Goal: Task Accomplishment & Management: Use online tool/utility

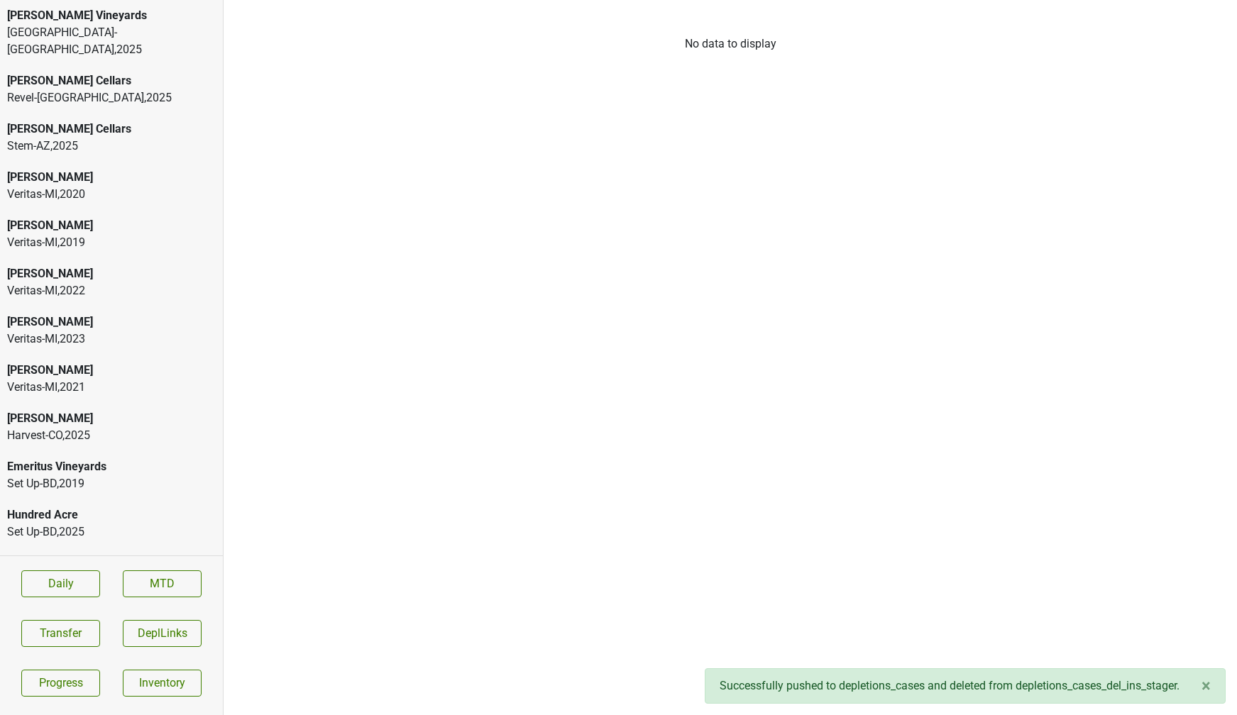
click at [94, 331] on div "Veritas-[GEOGRAPHIC_DATA] , 2023" at bounding box center [111, 339] width 209 height 17
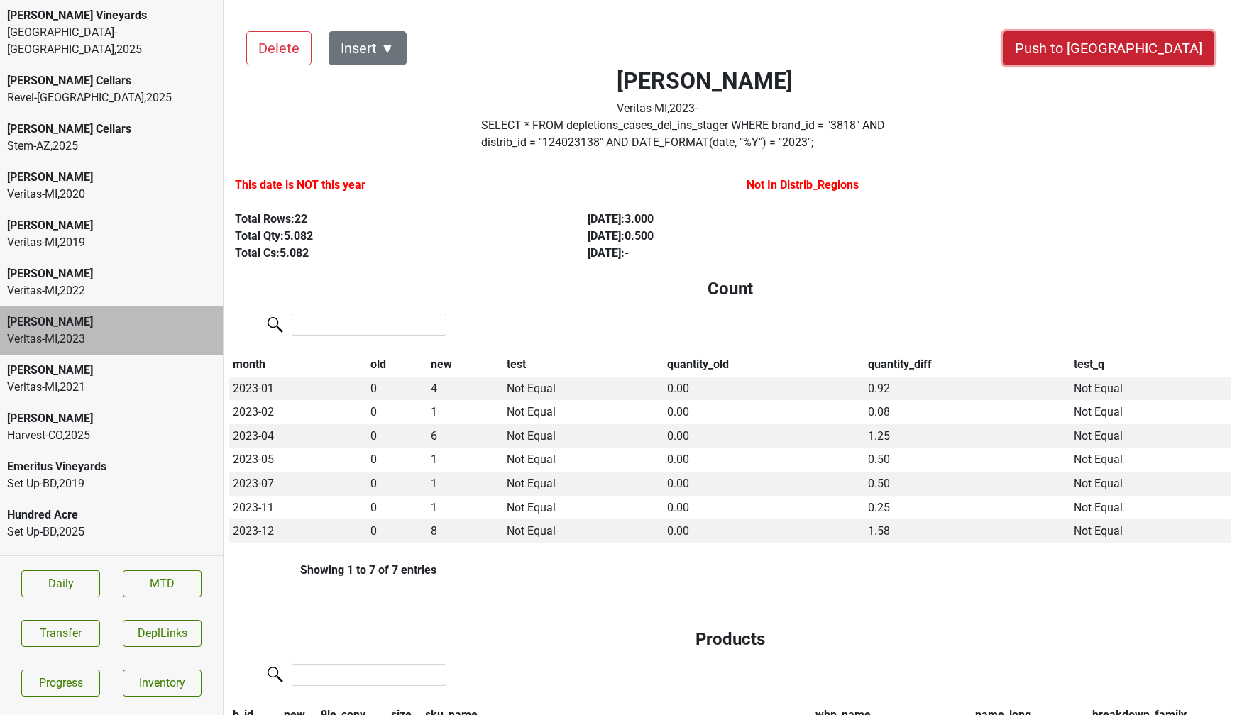
click at [1145, 40] on button "Push to [GEOGRAPHIC_DATA]" at bounding box center [1108, 48] width 211 height 34
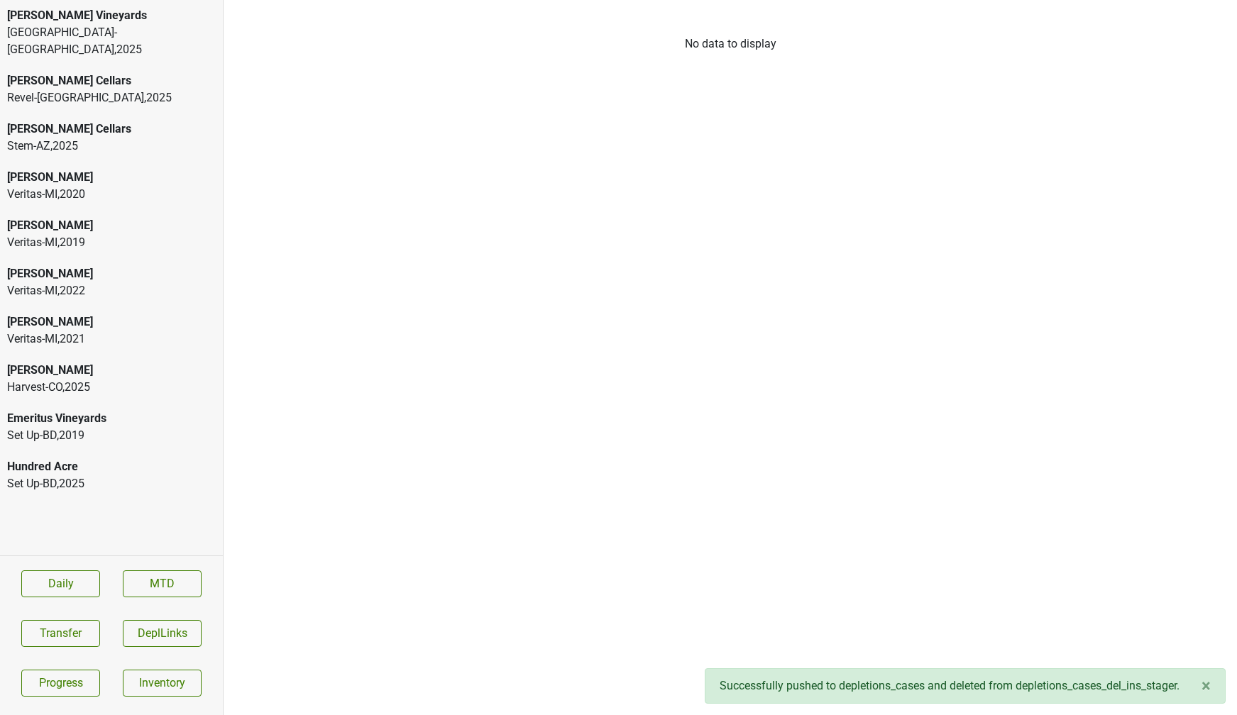
click at [79, 282] on div "Veritas-MI , 2022" at bounding box center [111, 290] width 209 height 17
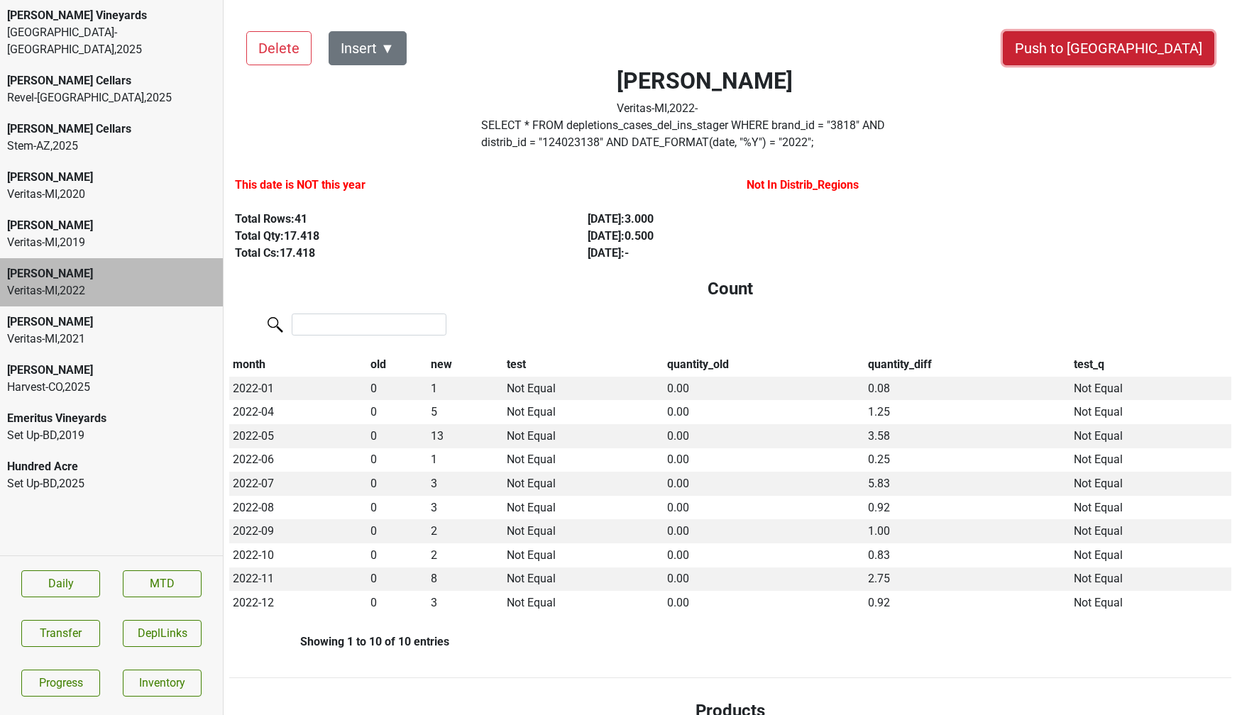
click at [1150, 47] on button "Push to [GEOGRAPHIC_DATA]" at bounding box center [1108, 48] width 211 height 34
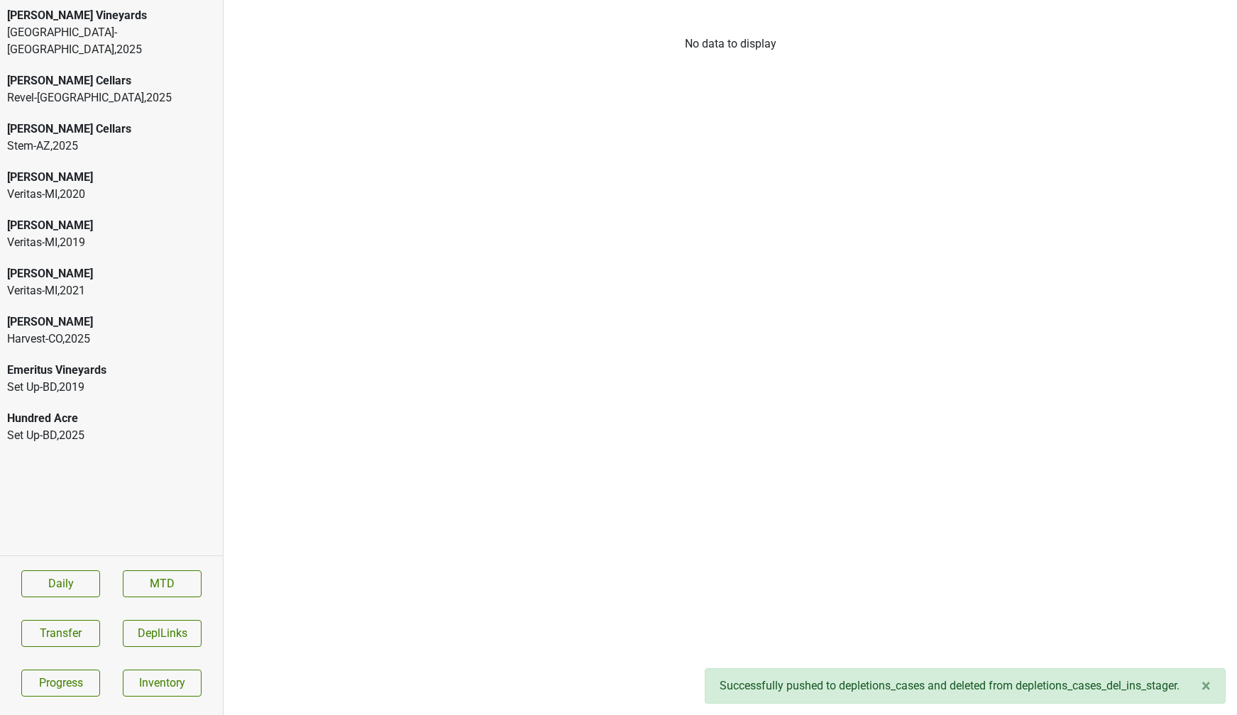
click at [90, 265] on div "[PERSON_NAME]" at bounding box center [111, 273] width 209 height 17
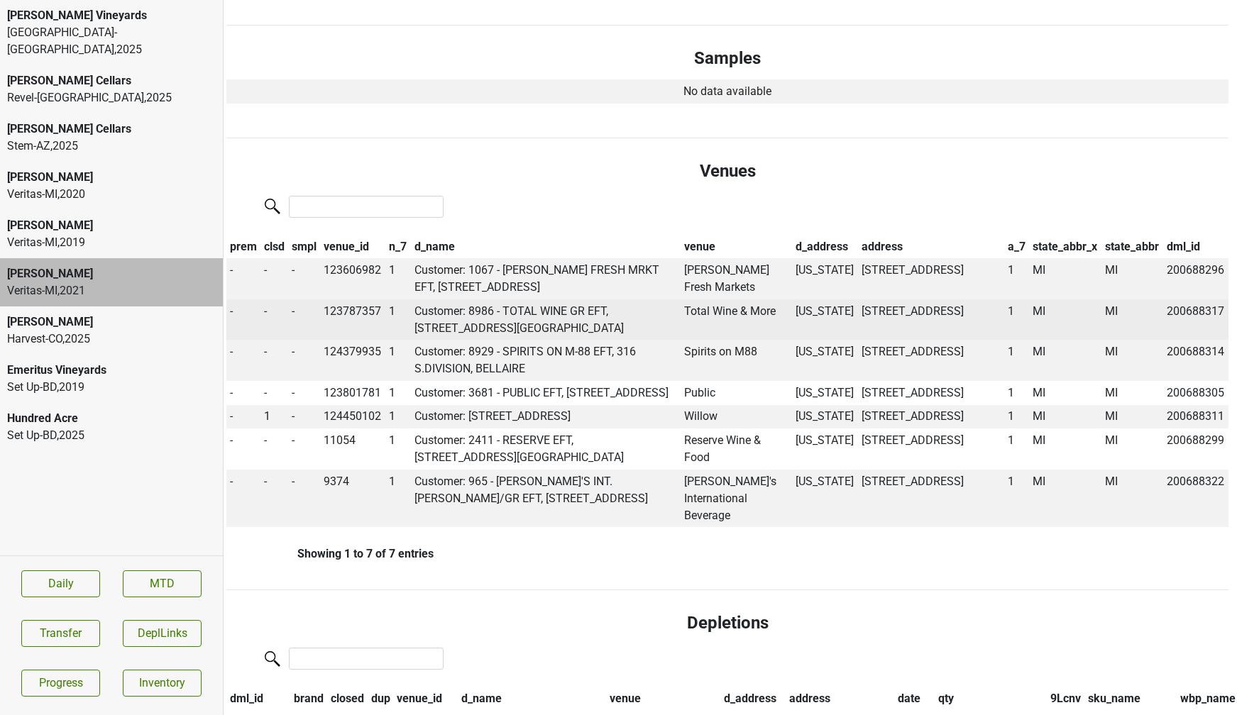
scroll to position [841, 6]
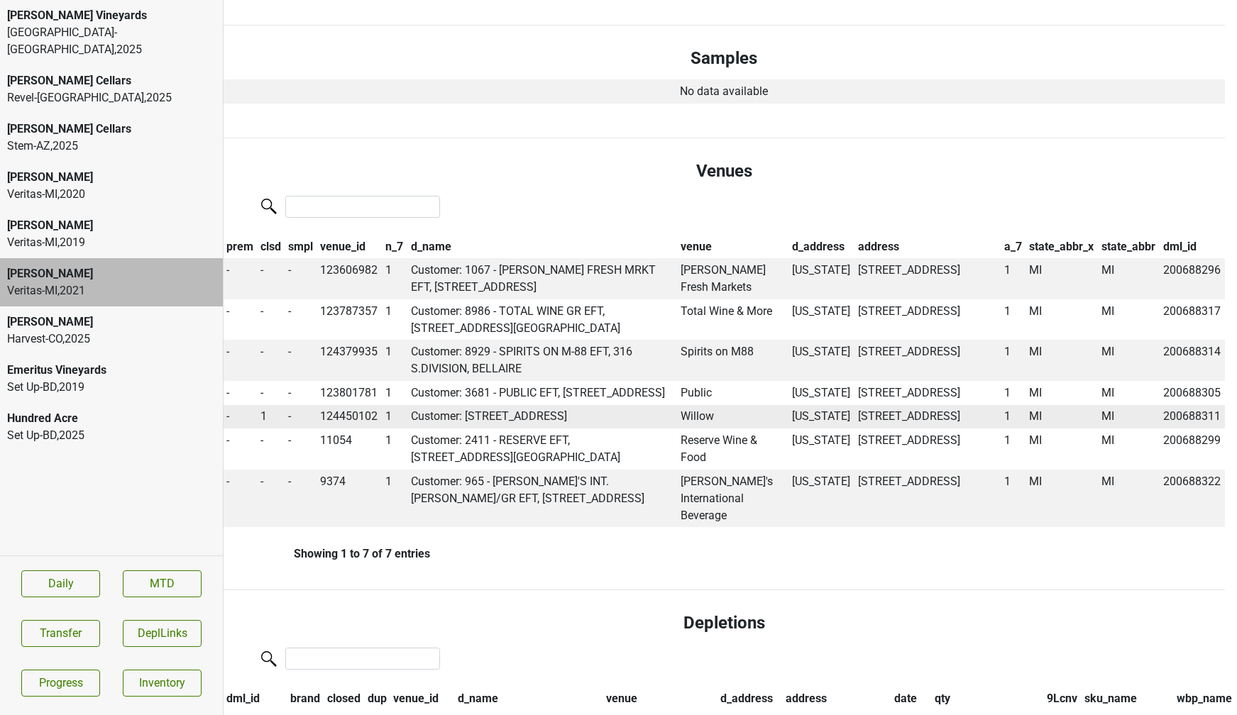
click at [709, 429] on td "Willow" at bounding box center [732, 417] width 111 height 24
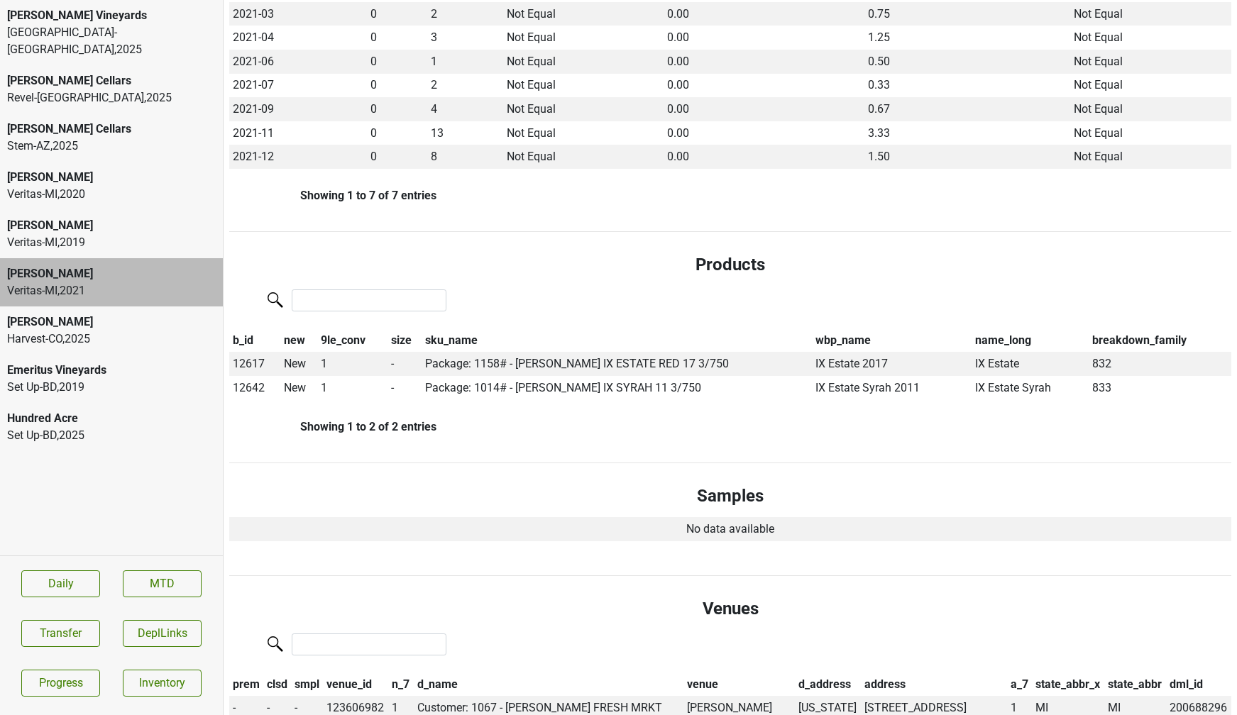
scroll to position [0, 0]
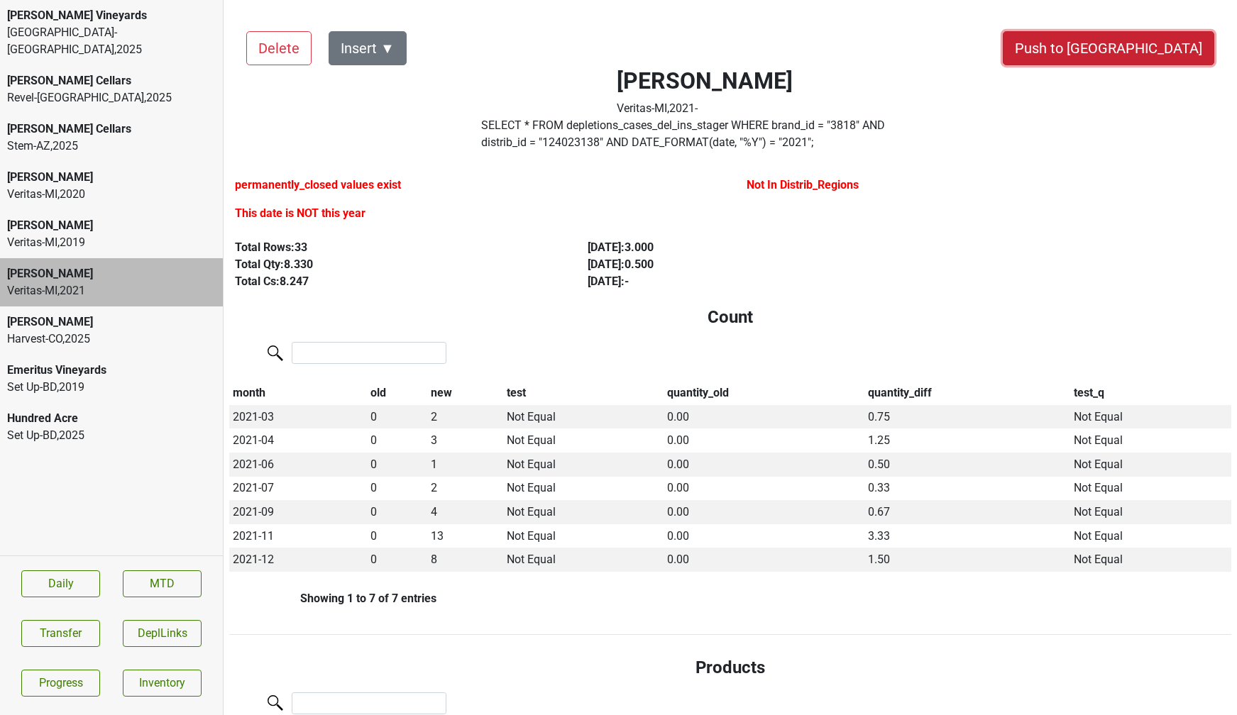
click at [1167, 45] on button "Push to [GEOGRAPHIC_DATA]" at bounding box center [1108, 48] width 211 height 34
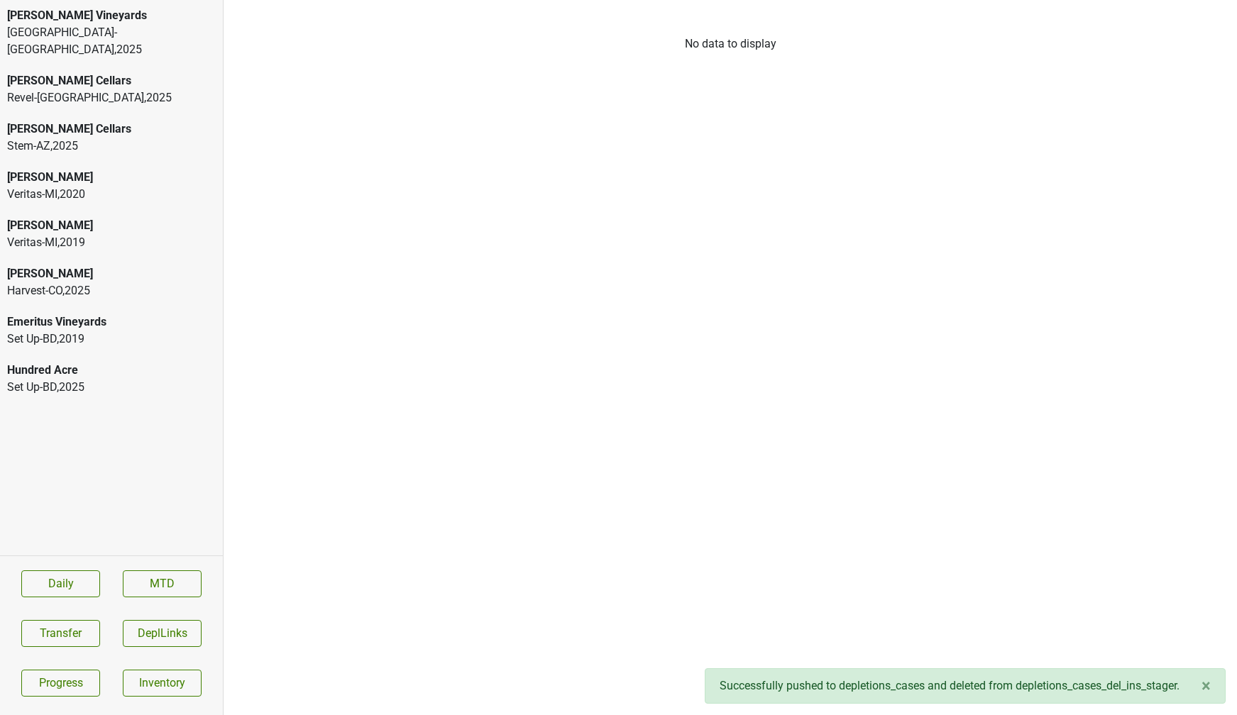
click at [106, 186] on div "Veritas-MI , 2020" at bounding box center [111, 194] width 209 height 17
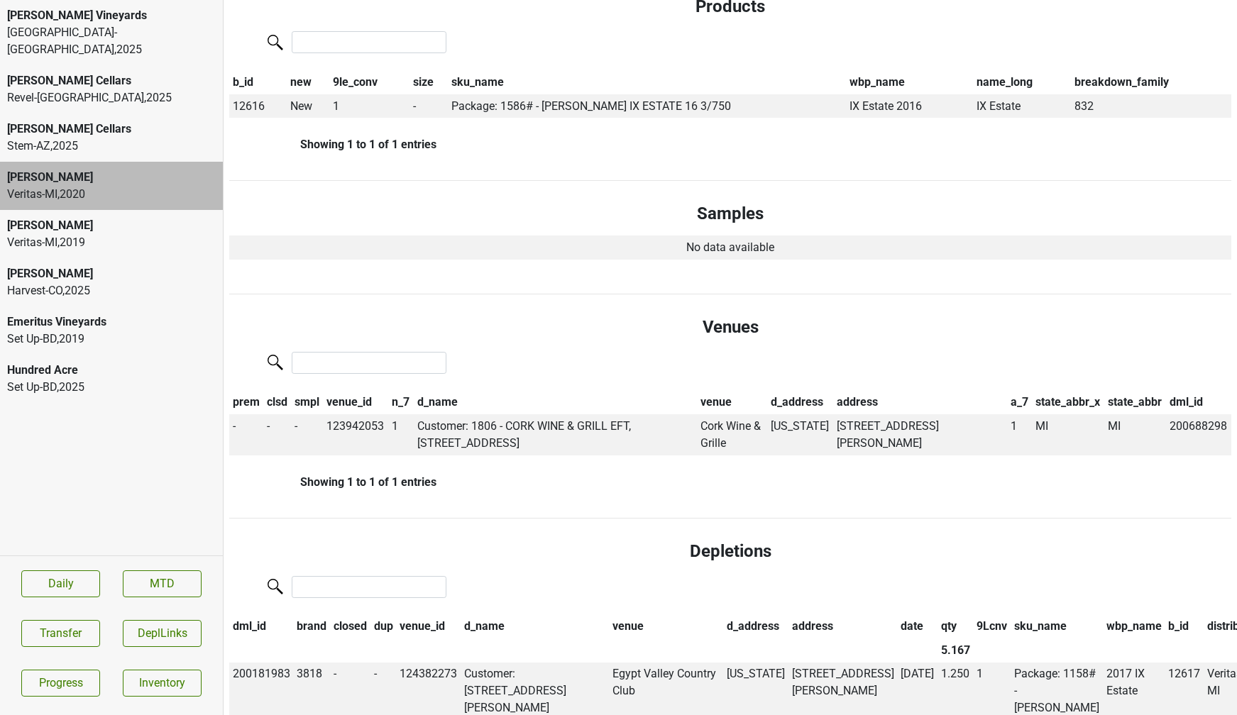
scroll to position [612, 0]
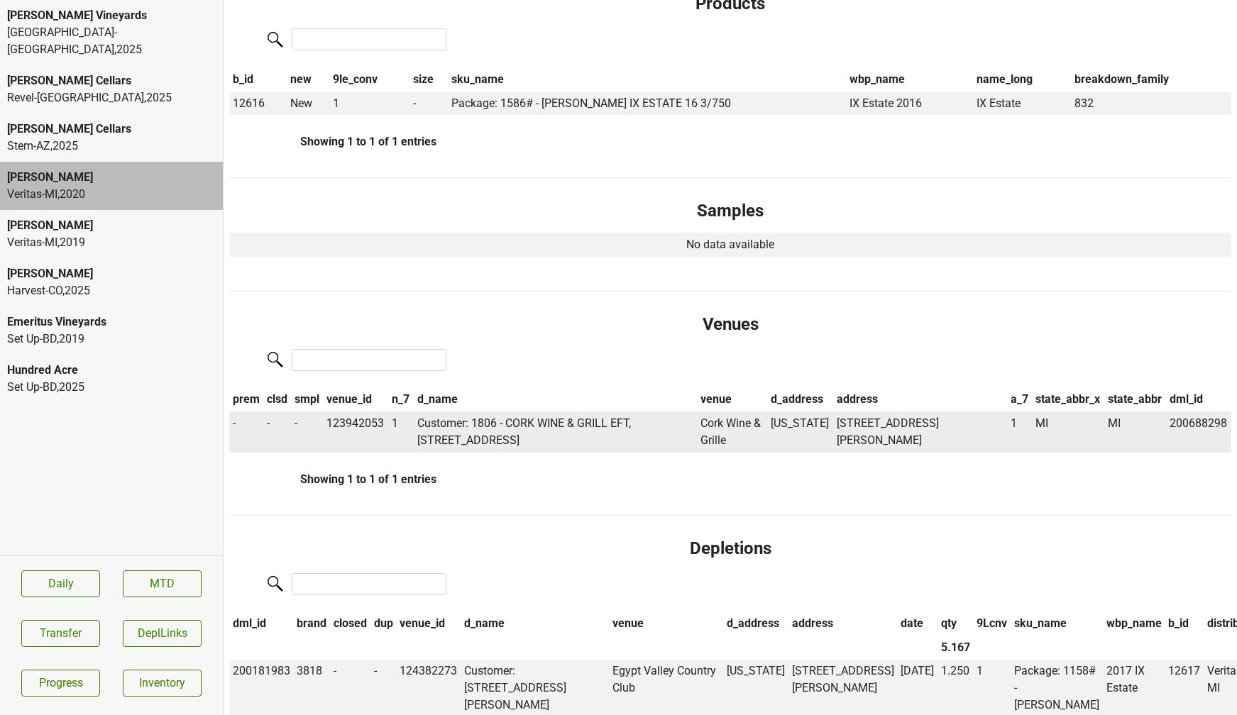
click at [640, 423] on td "Customer: 1806 - CORK WINE & GRILL EFT, 5500 CASCADE RD, GRAND RAPIDS" at bounding box center [555, 432] width 283 height 41
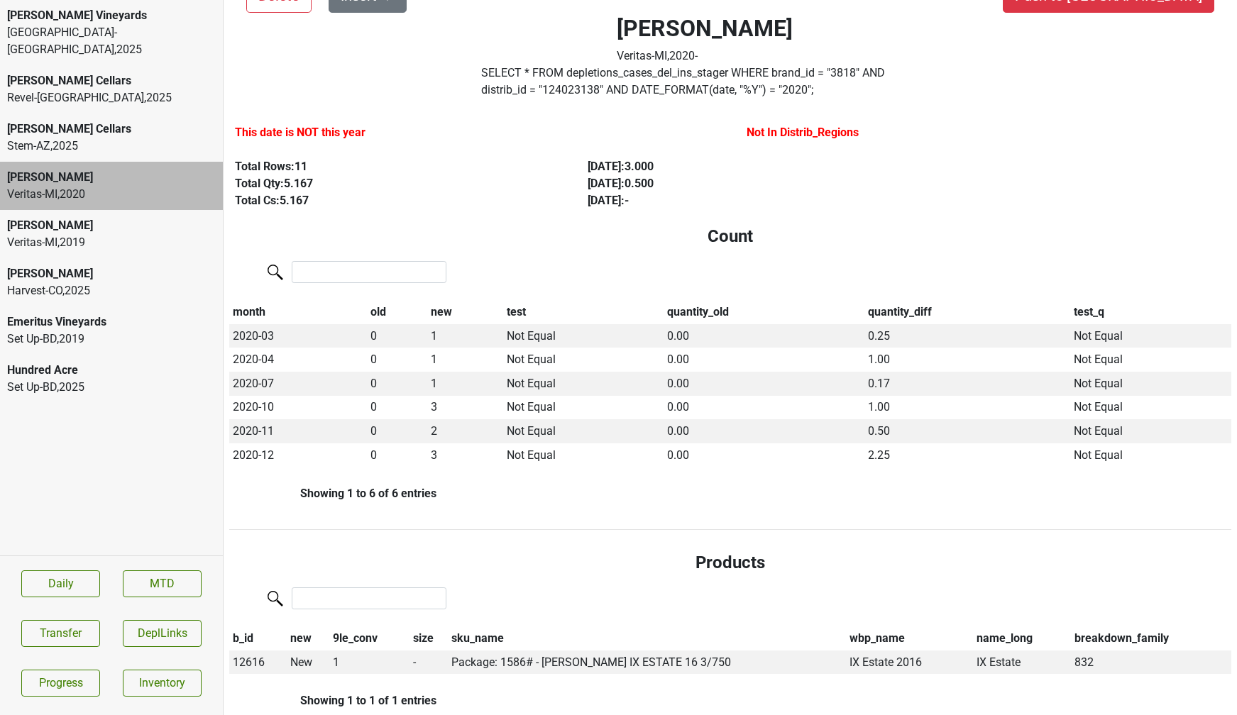
scroll to position [0, 0]
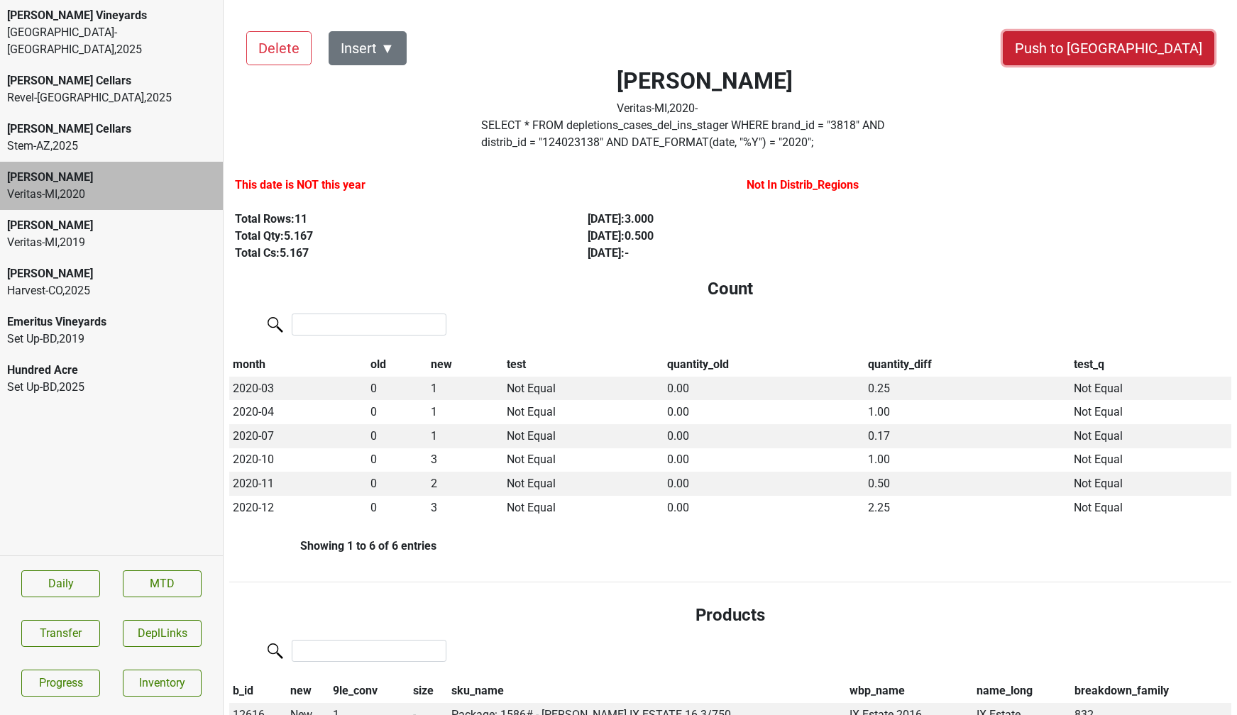
click at [1174, 48] on button "Push to [GEOGRAPHIC_DATA]" at bounding box center [1108, 48] width 211 height 34
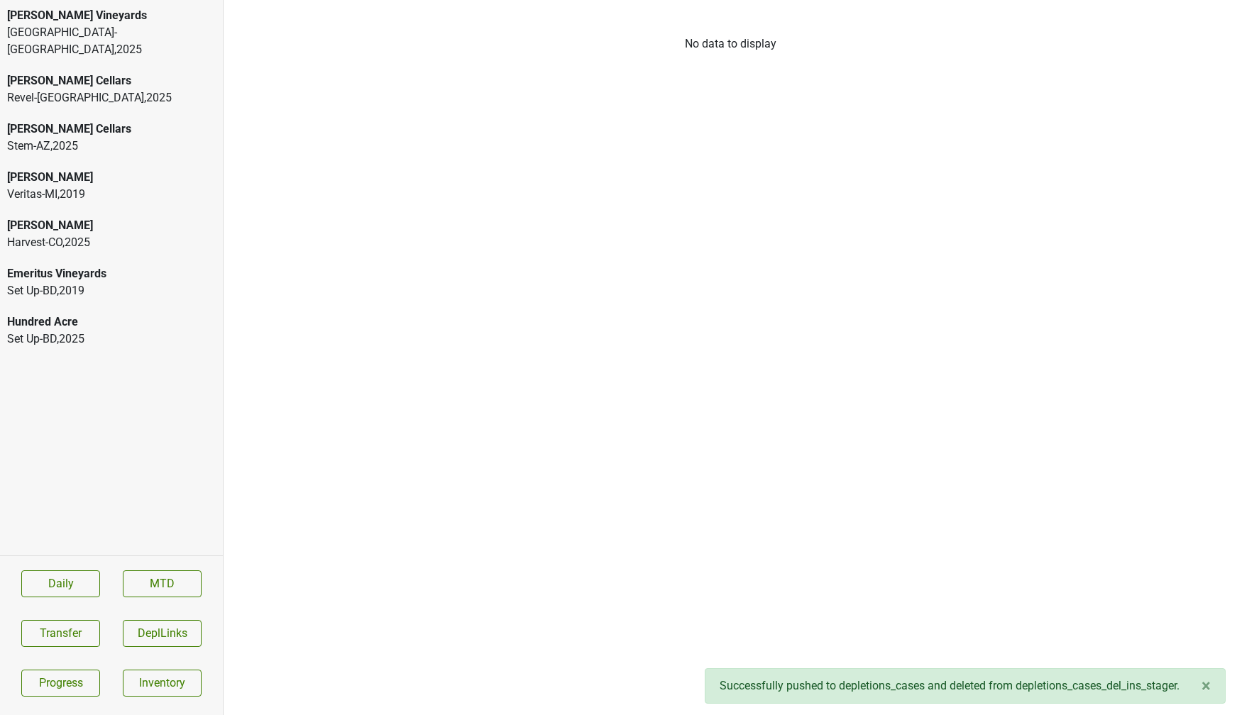
click at [74, 210] on div "Donnachadh Harvest-CO , 2025" at bounding box center [111, 234] width 223 height 48
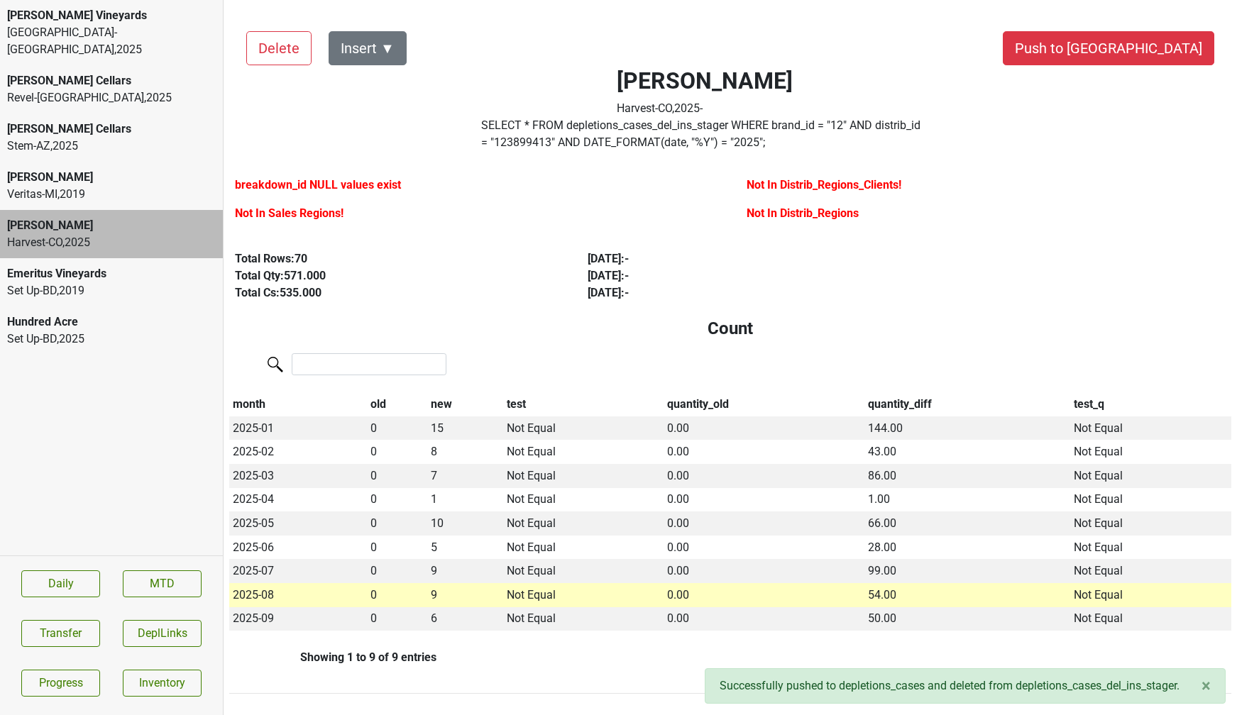
click at [74, 186] on div "Veritas-MI , 2019" at bounding box center [111, 194] width 209 height 17
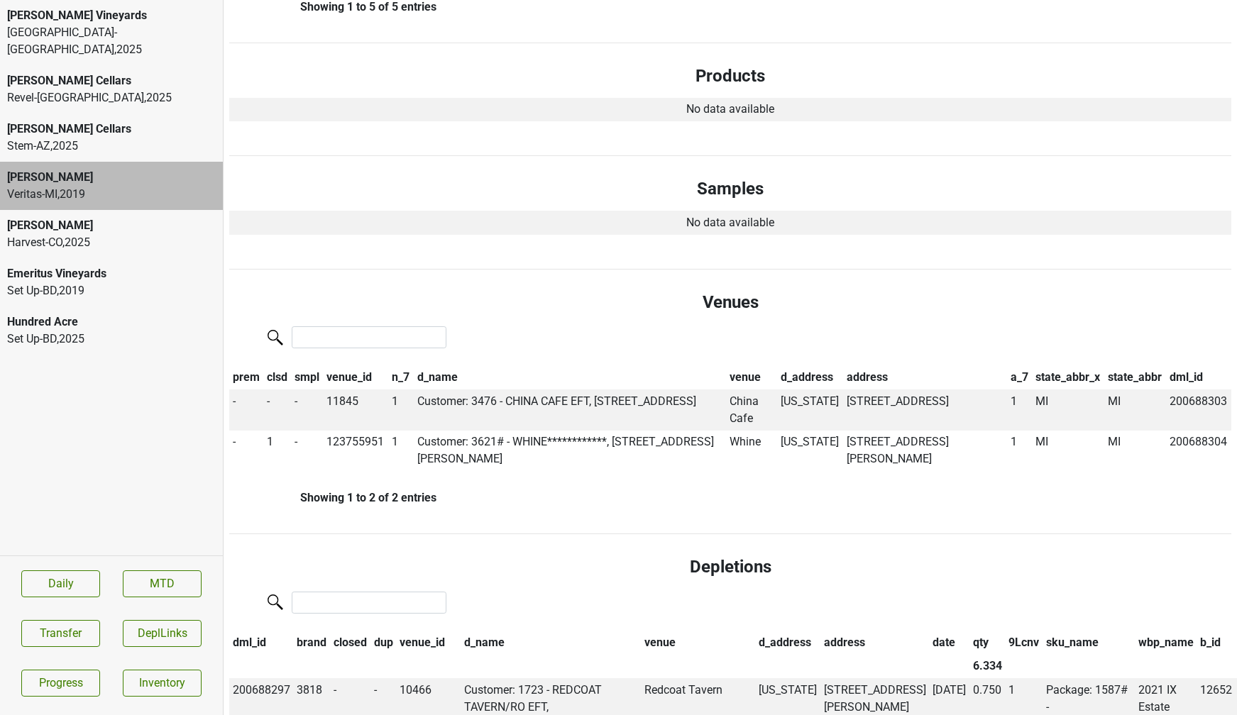
scroll to position [547, 0]
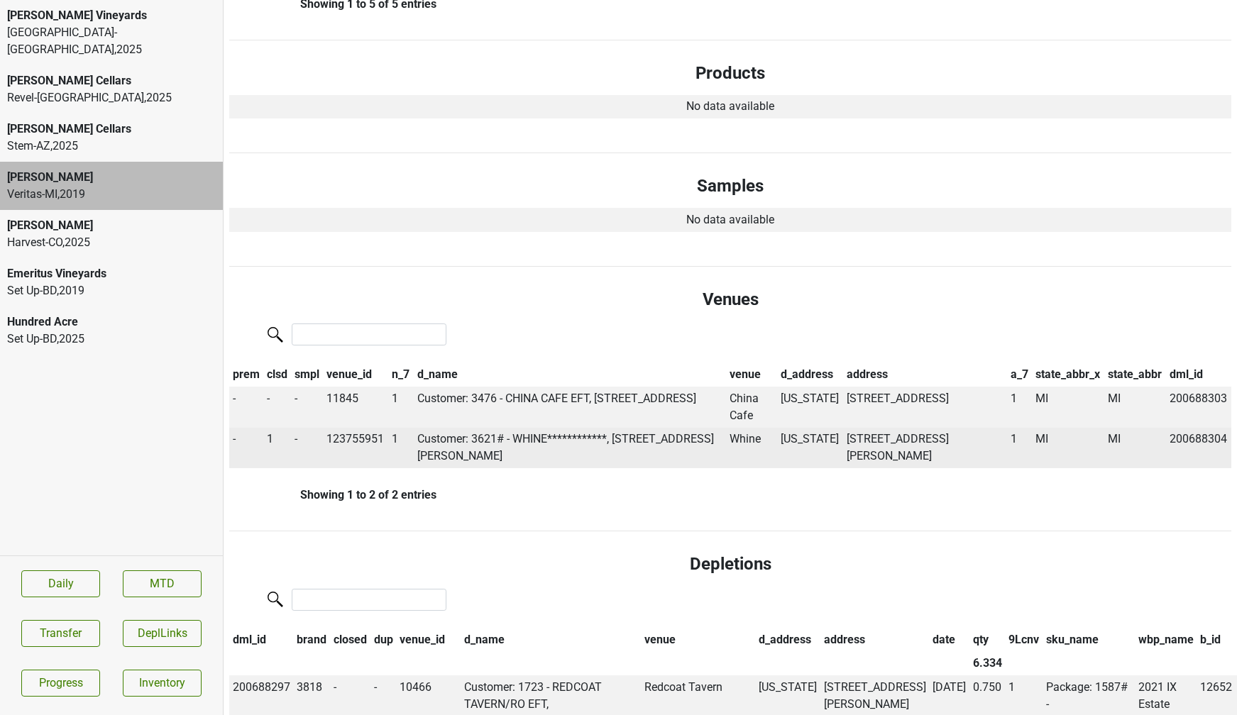
click at [745, 445] on td "Whine" at bounding box center [751, 448] width 51 height 41
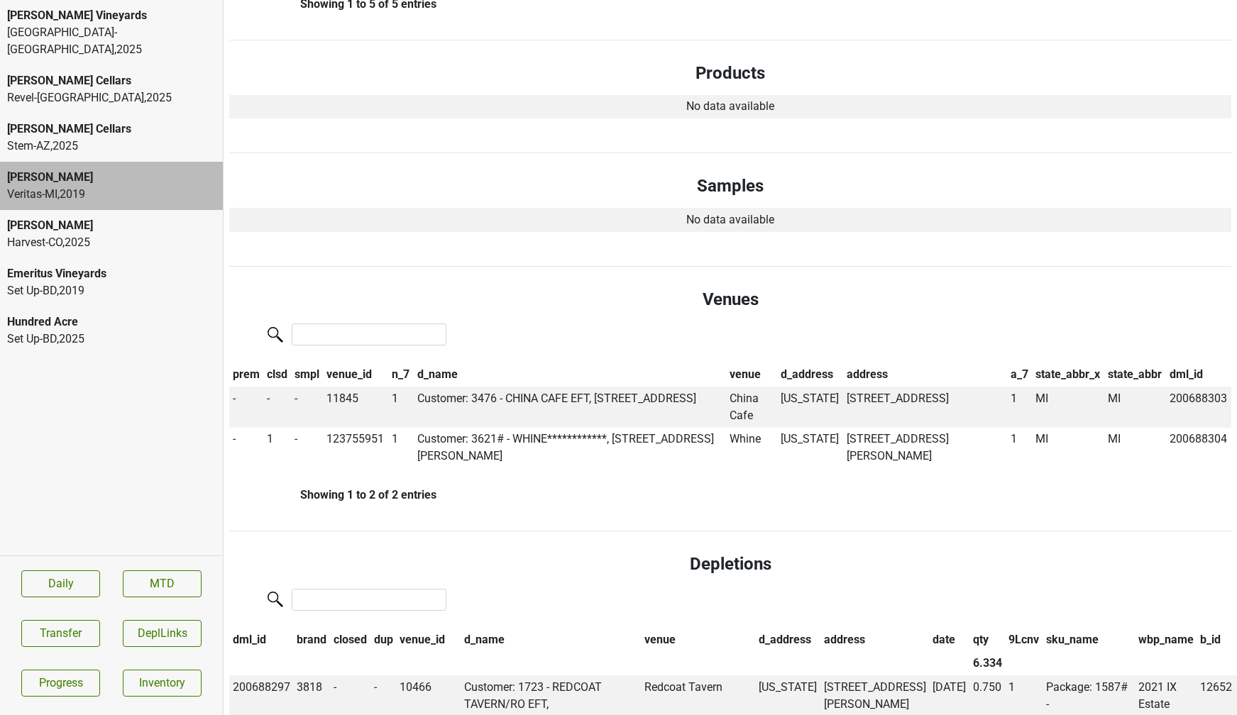
scroll to position [0, 0]
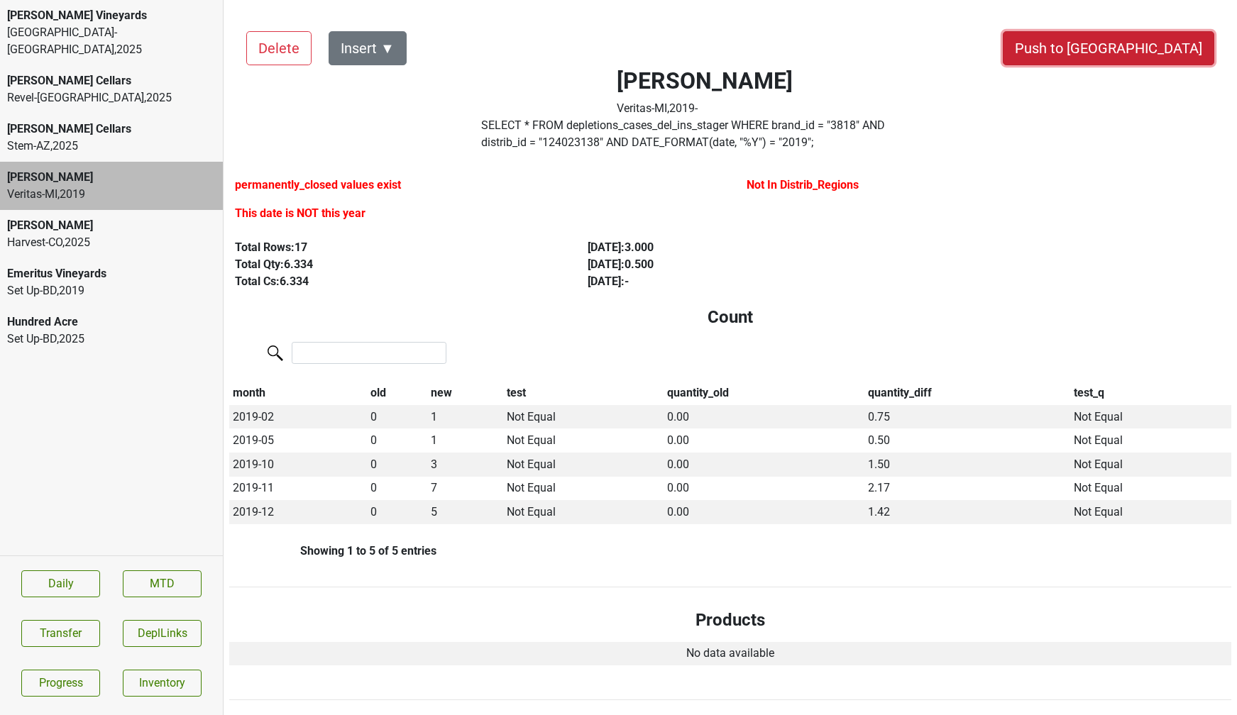
click at [1188, 44] on button "Push to [GEOGRAPHIC_DATA]" at bounding box center [1108, 48] width 211 height 34
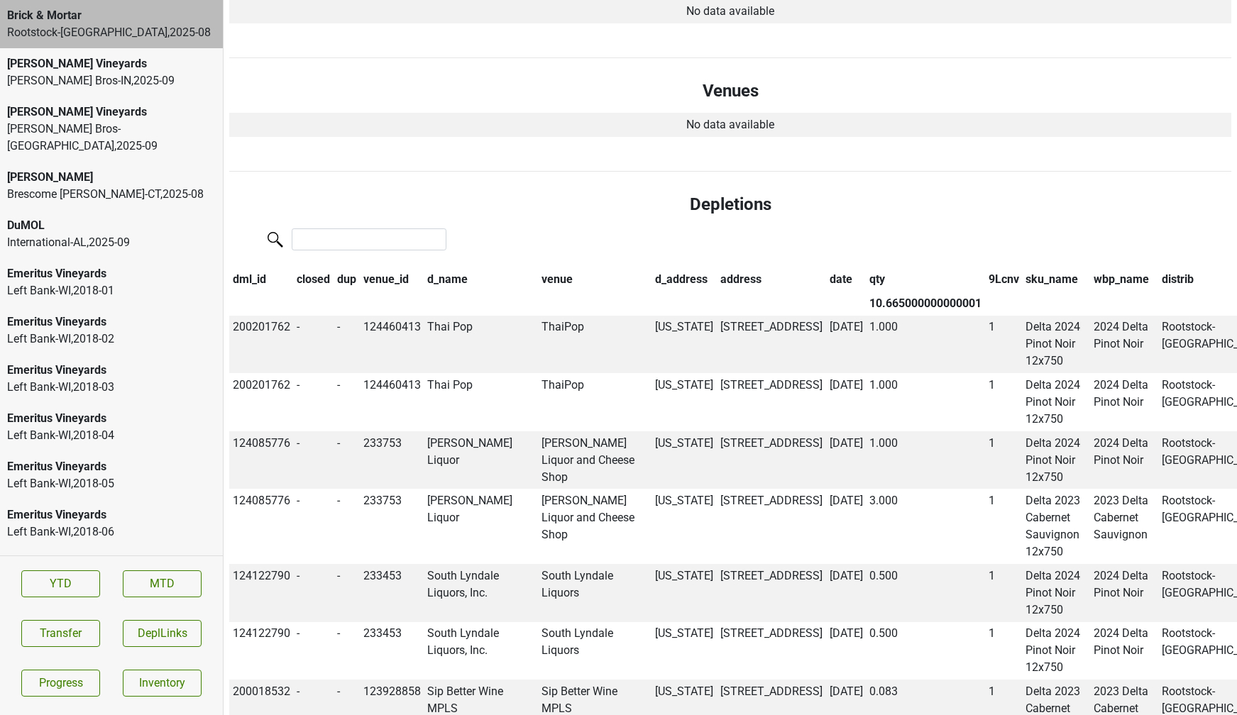
scroll to position [424, 0]
click at [114, 74] on div "Johnson Bros-IN , 2025 - 09" at bounding box center [111, 80] width 209 height 17
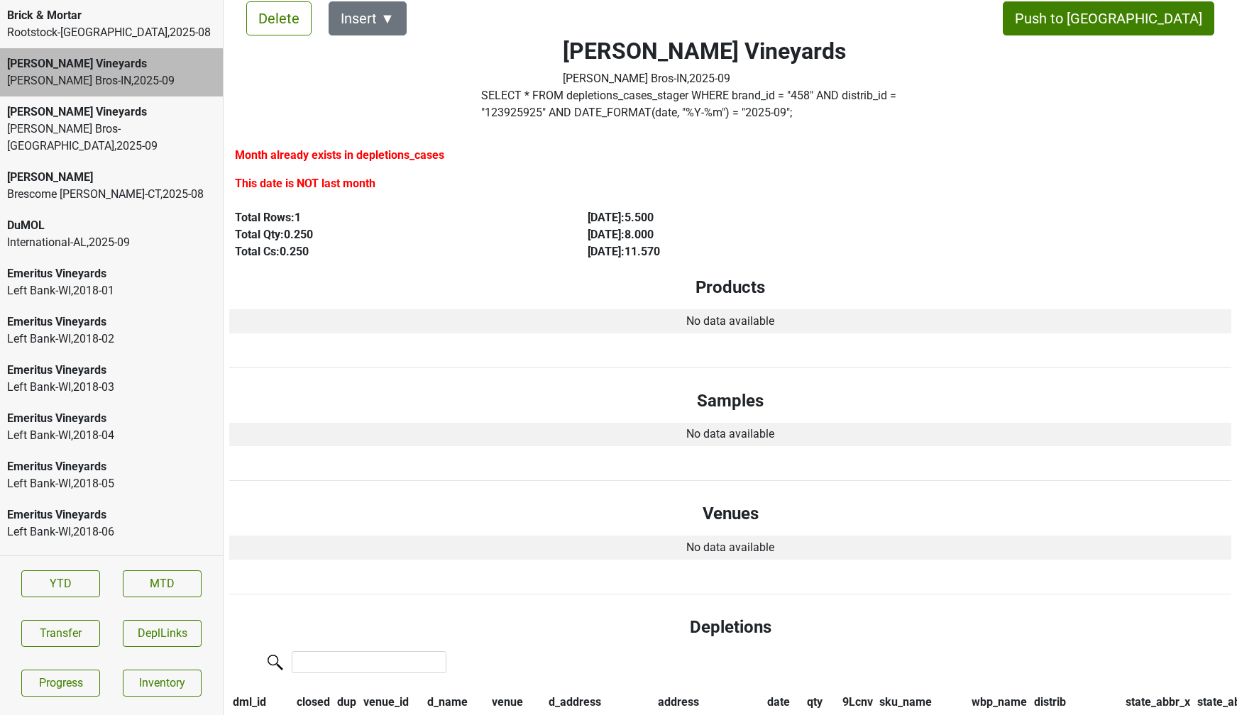
scroll to position [0, 0]
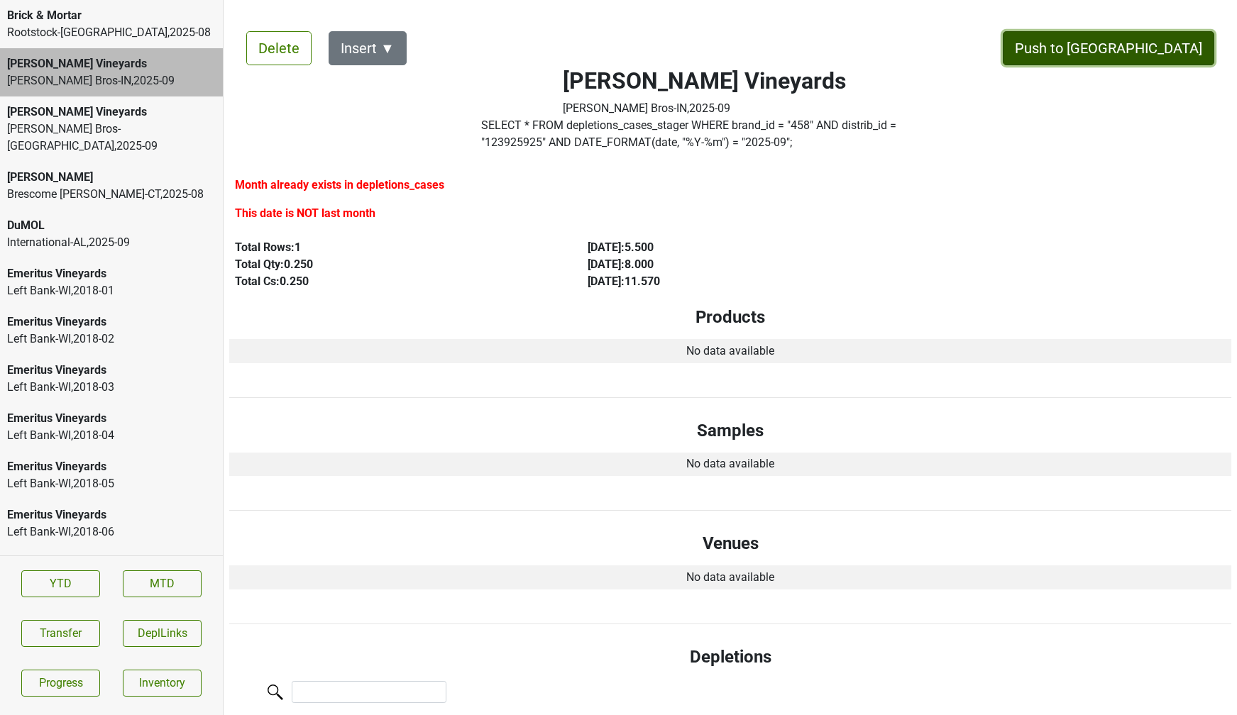
click at [1122, 56] on button "Push to [GEOGRAPHIC_DATA]" at bounding box center [1108, 48] width 211 height 34
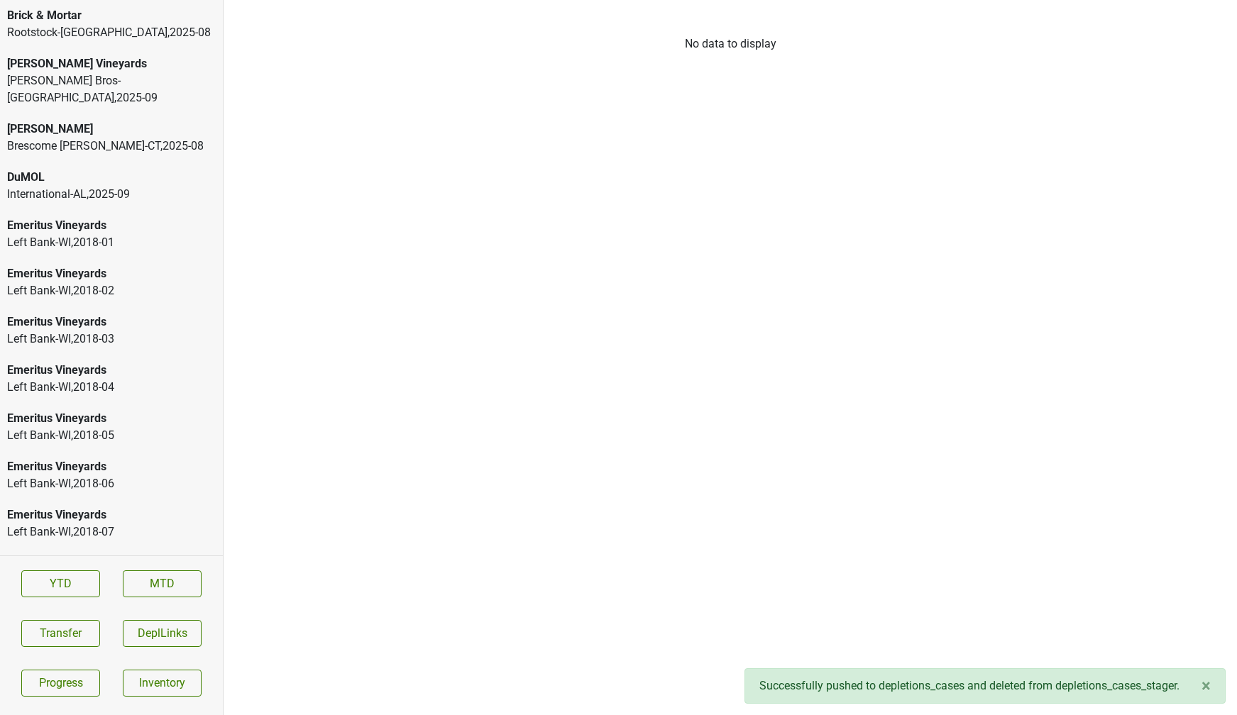
click at [180, 81] on div "Johnson Bros-MN , 2025 - 09" at bounding box center [111, 89] width 209 height 34
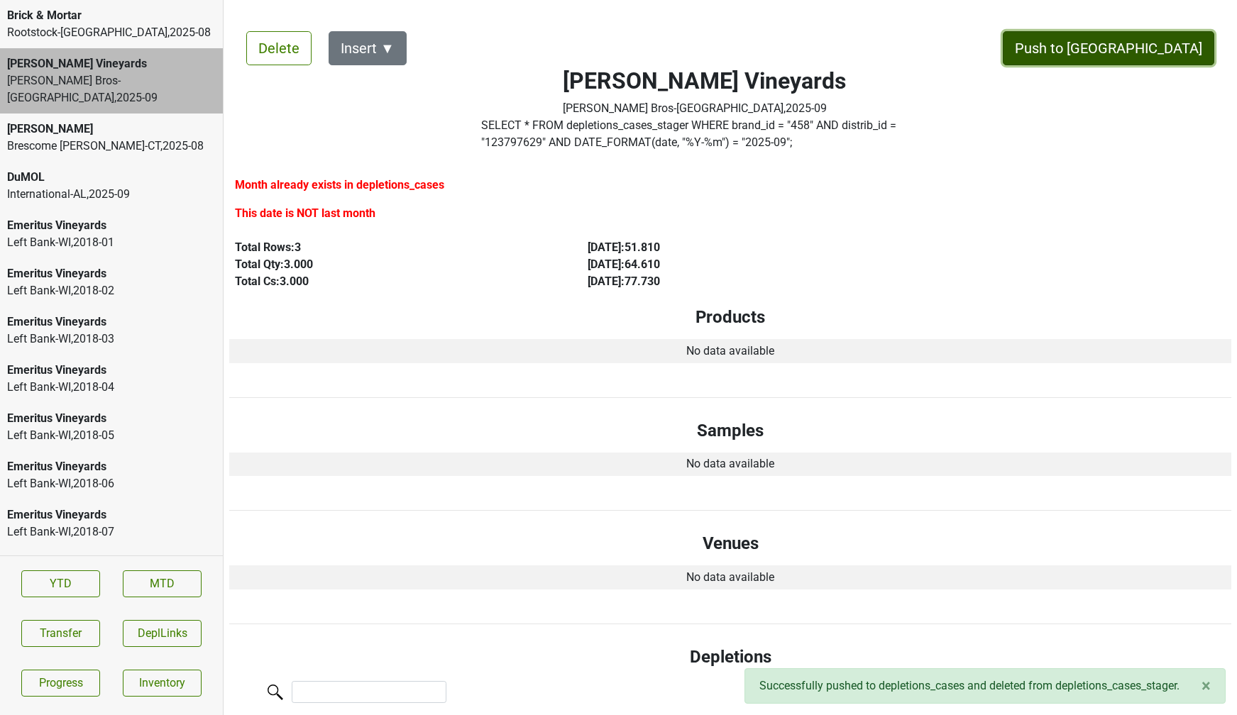
click at [1136, 40] on button "Push to [GEOGRAPHIC_DATA]" at bounding box center [1108, 48] width 211 height 34
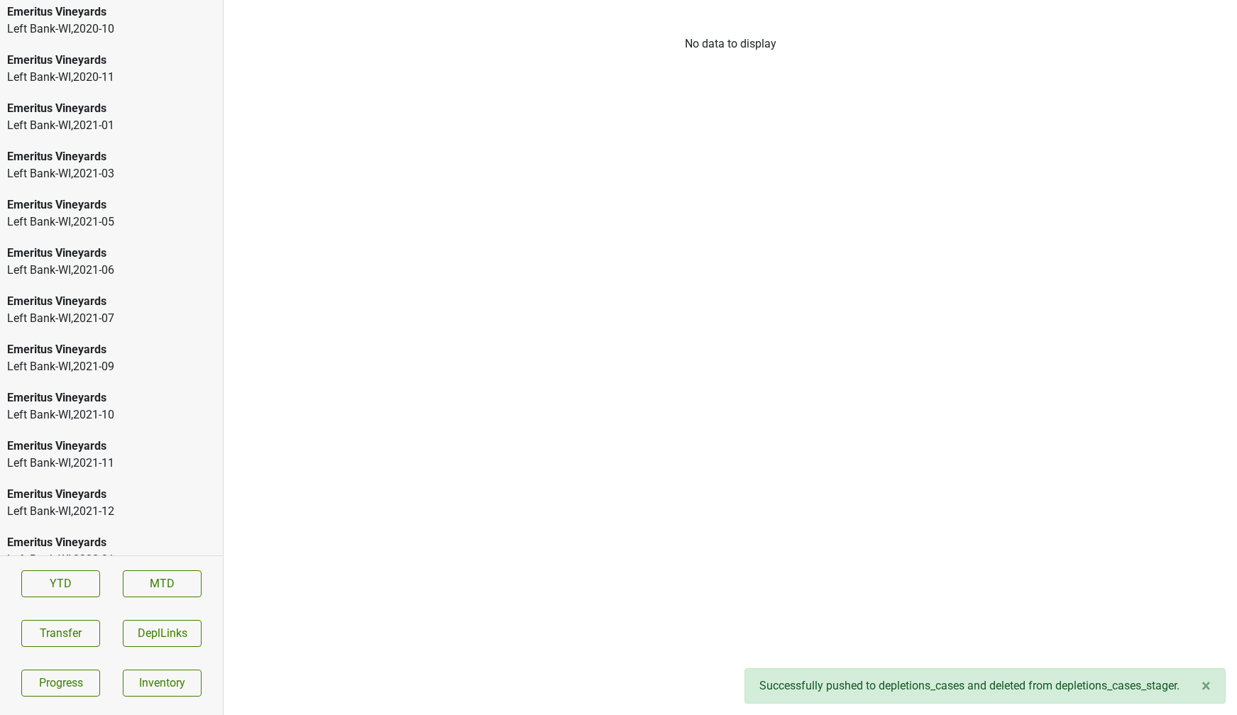
scroll to position [2291, 0]
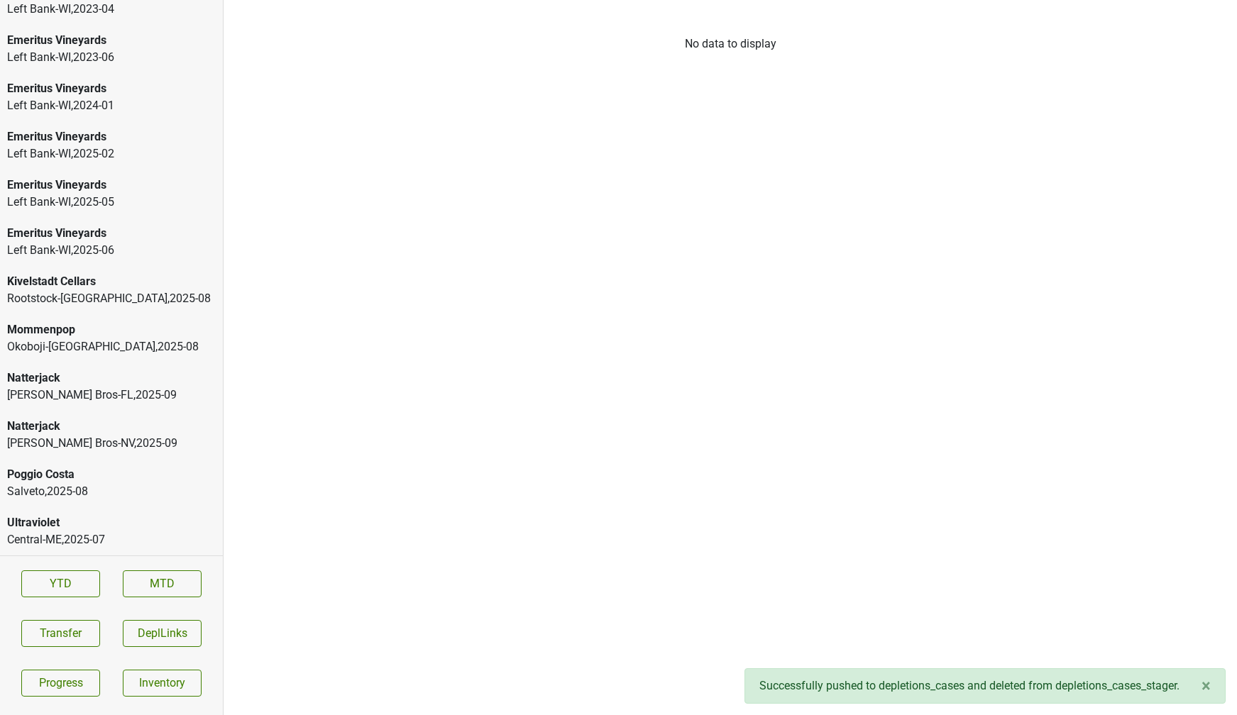
click at [99, 436] on div "Johnson Bros-NV , 2025 - 09" at bounding box center [111, 443] width 209 height 17
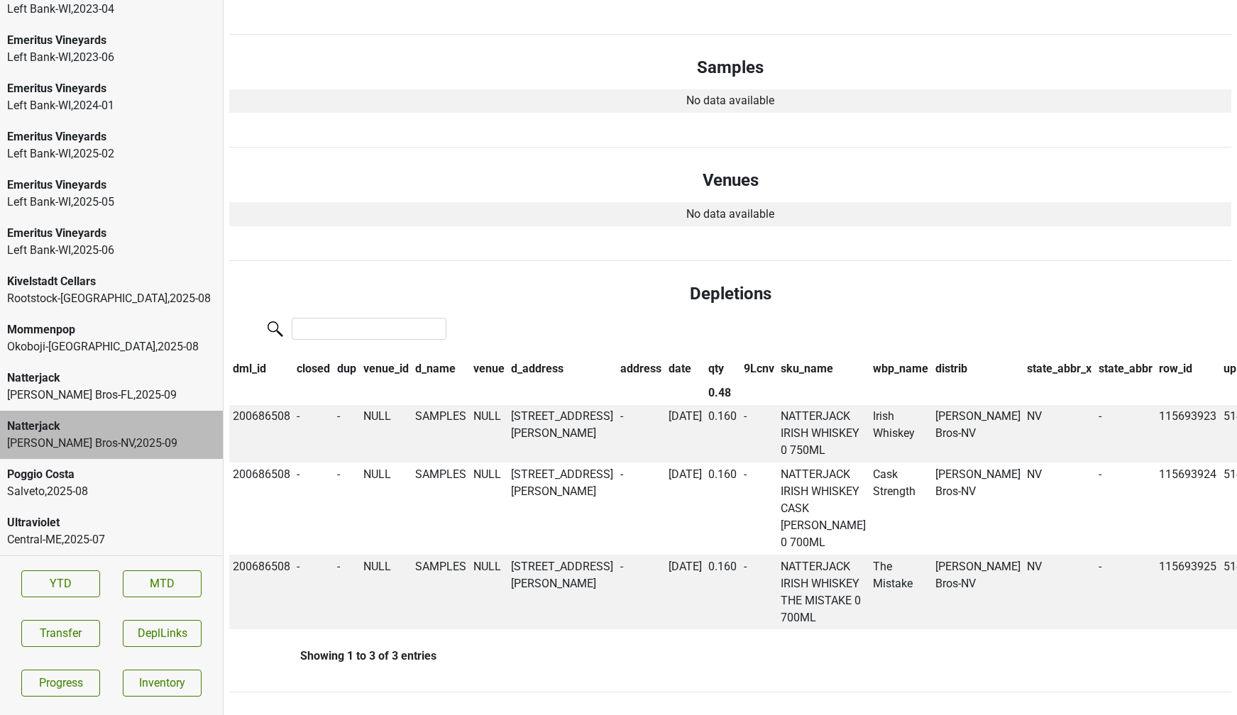
scroll to position [0, 0]
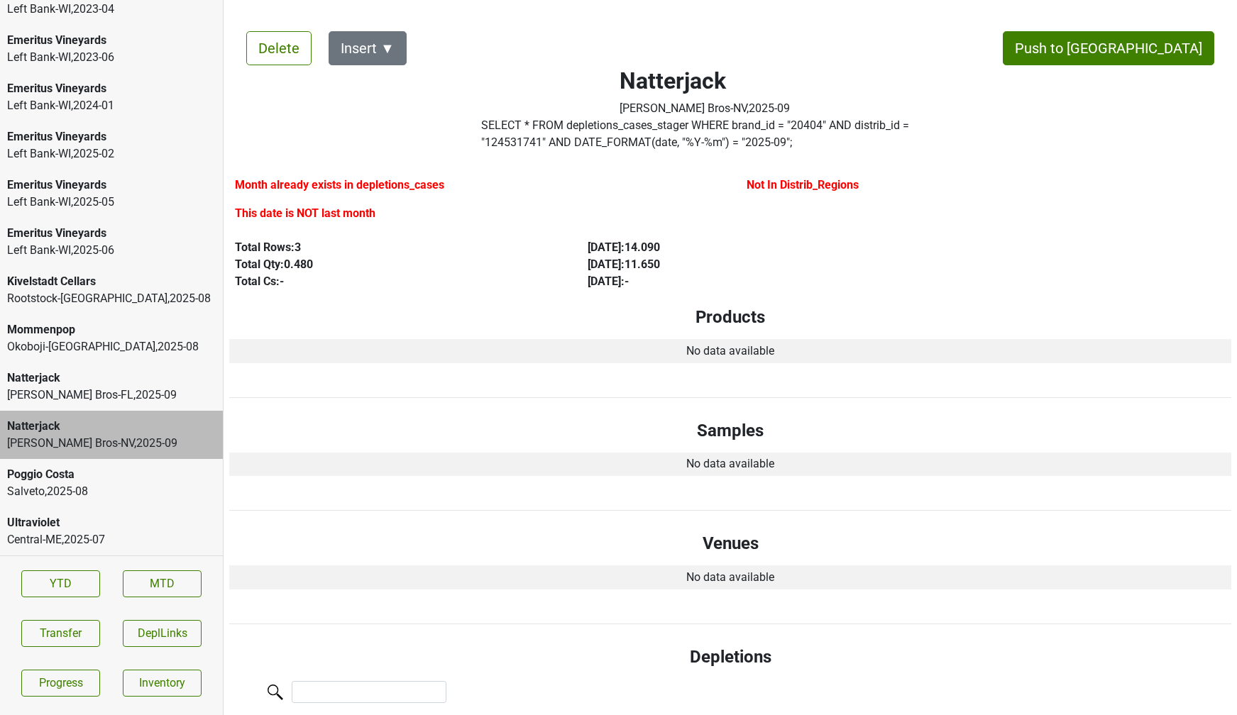
click at [1168, 66] on div "Delete Insert ▼ Push to DC Natterjack Johnson Bros-NV , 2025 - 09 SELECT * FROM…" at bounding box center [730, 535] width 1002 height 1042
click at [1140, 43] on button "Push to [GEOGRAPHIC_DATA]" at bounding box center [1108, 48] width 211 height 34
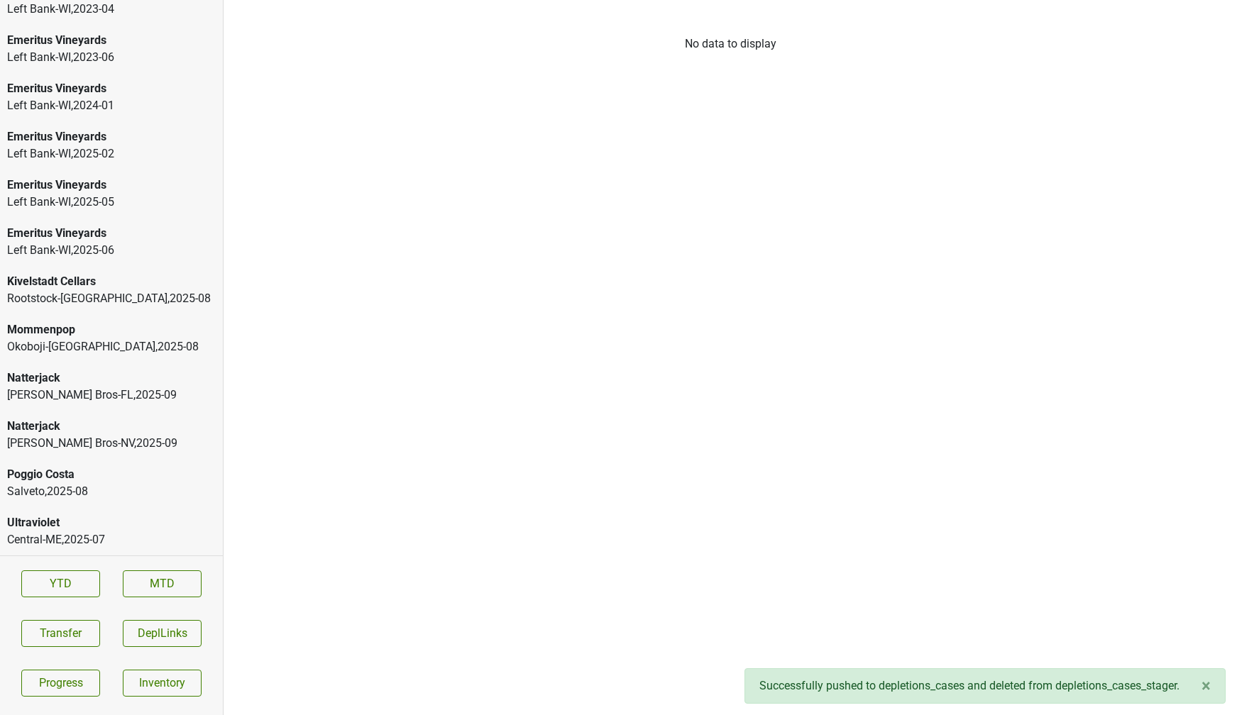
scroll to position [2243, 0]
click at [108, 441] on div "Johnson Bros-FL , 2025 - 09" at bounding box center [111, 443] width 209 height 17
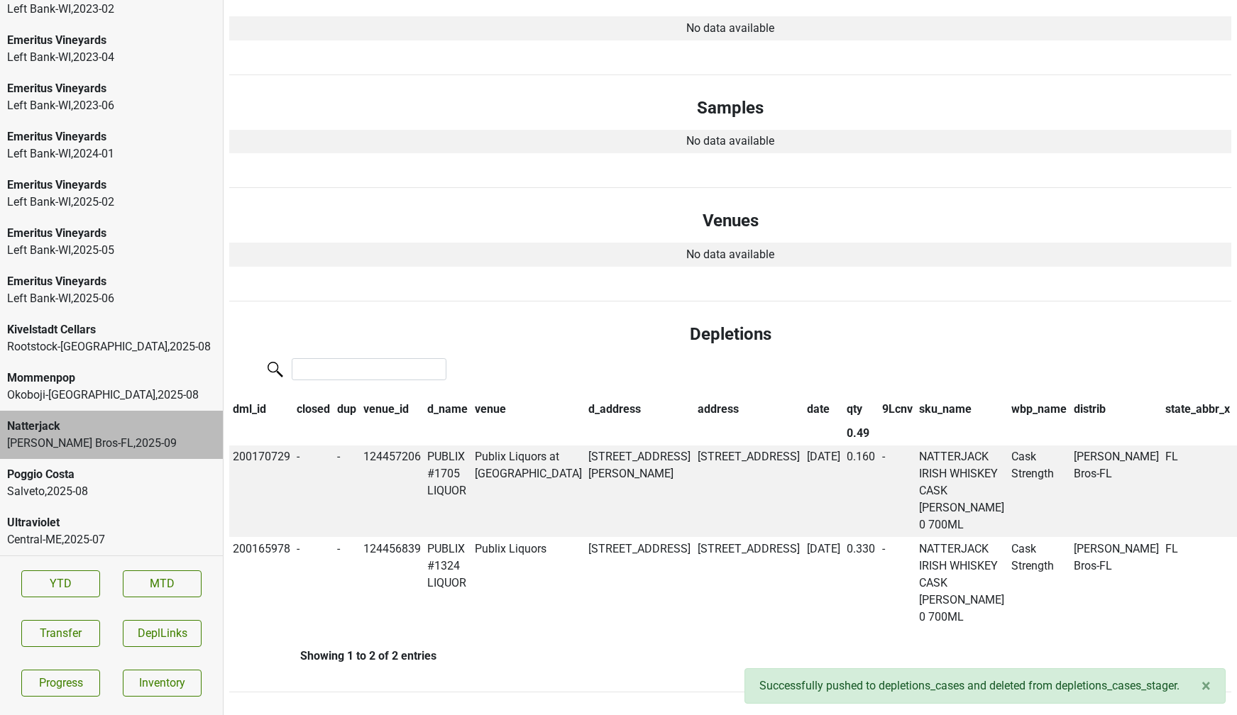
scroll to position [0, 0]
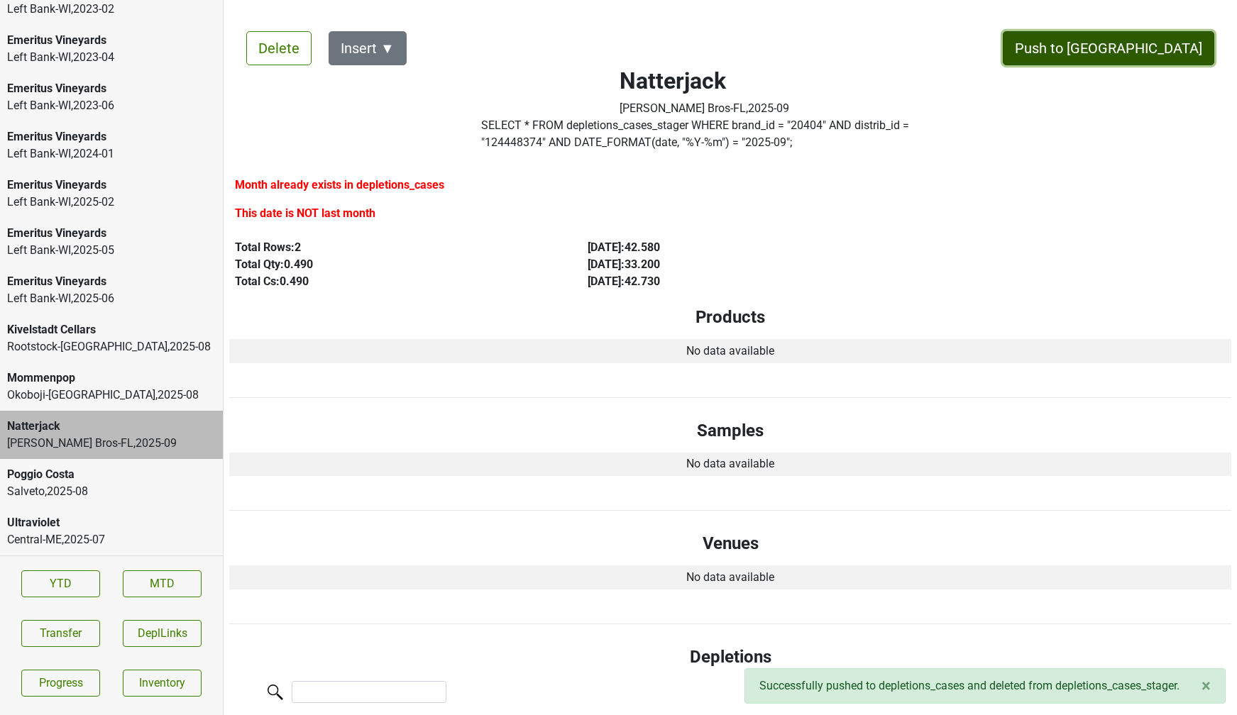
click at [1139, 56] on button "Push to [GEOGRAPHIC_DATA]" at bounding box center [1108, 48] width 211 height 34
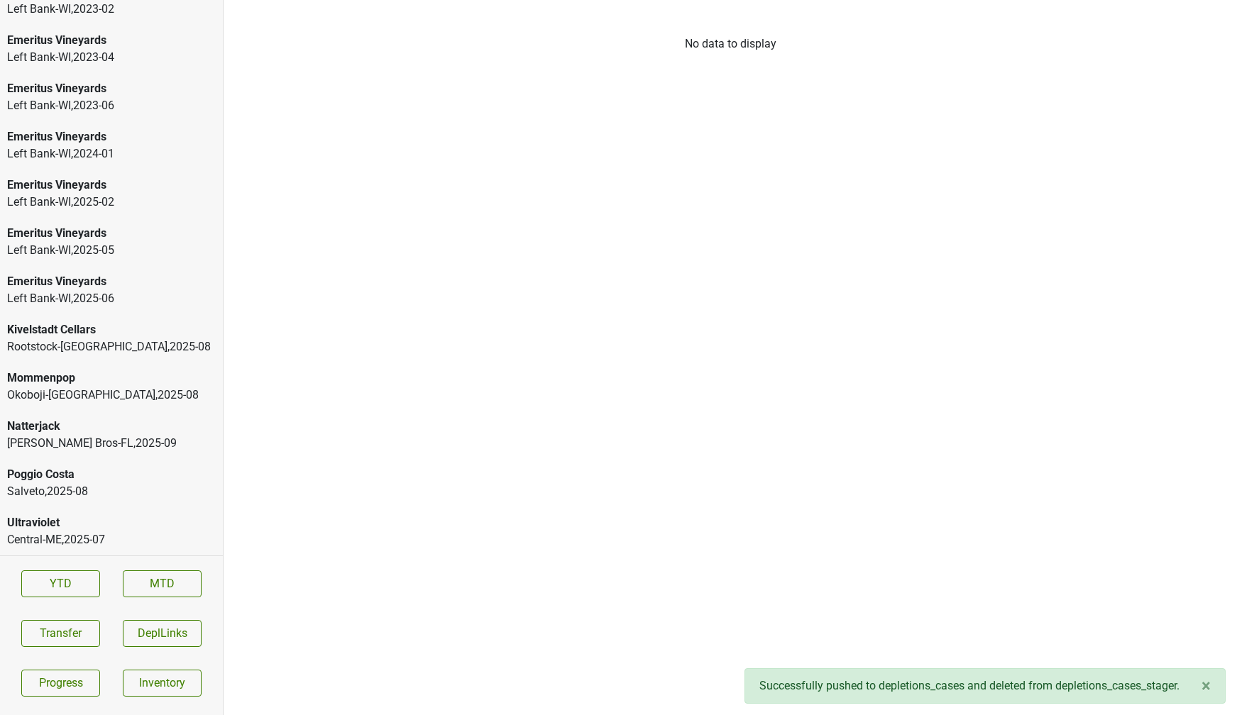
scroll to position [2195, 0]
click at [160, 389] on div "Rootstock-MN , 2025 - 08" at bounding box center [111, 395] width 209 height 17
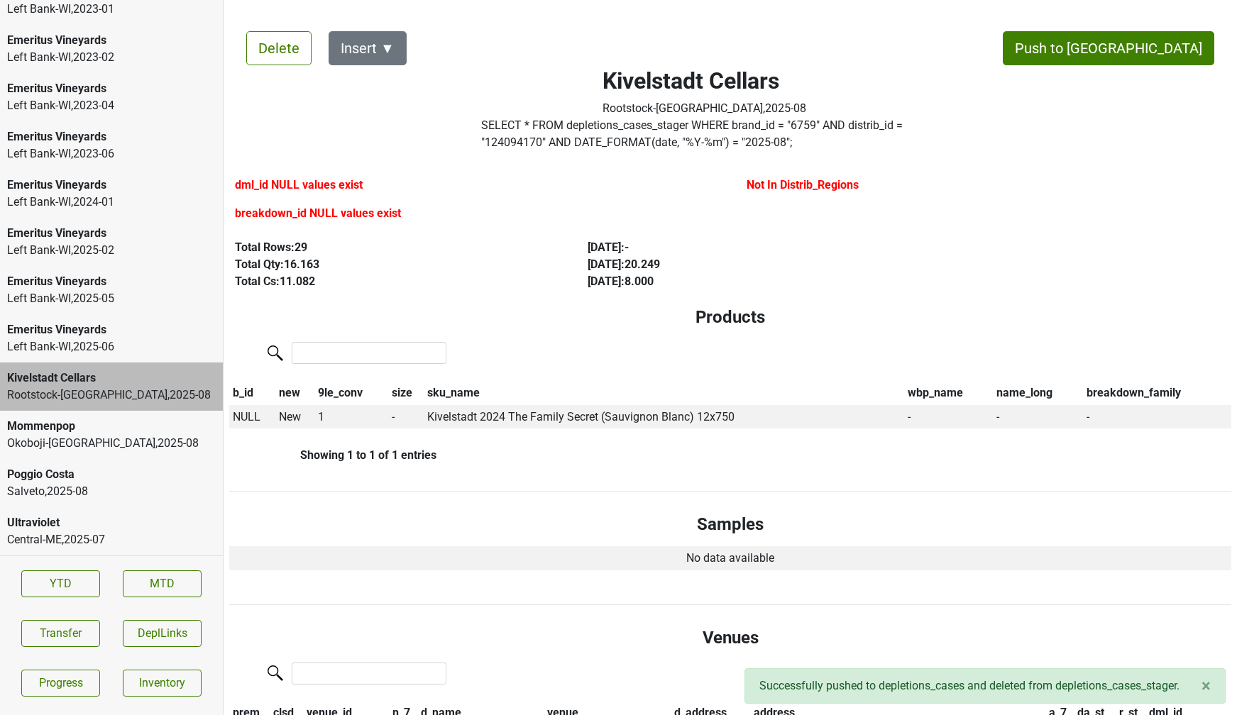
click at [128, 526] on div "Ultraviolet" at bounding box center [111, 522] width 209 height 17
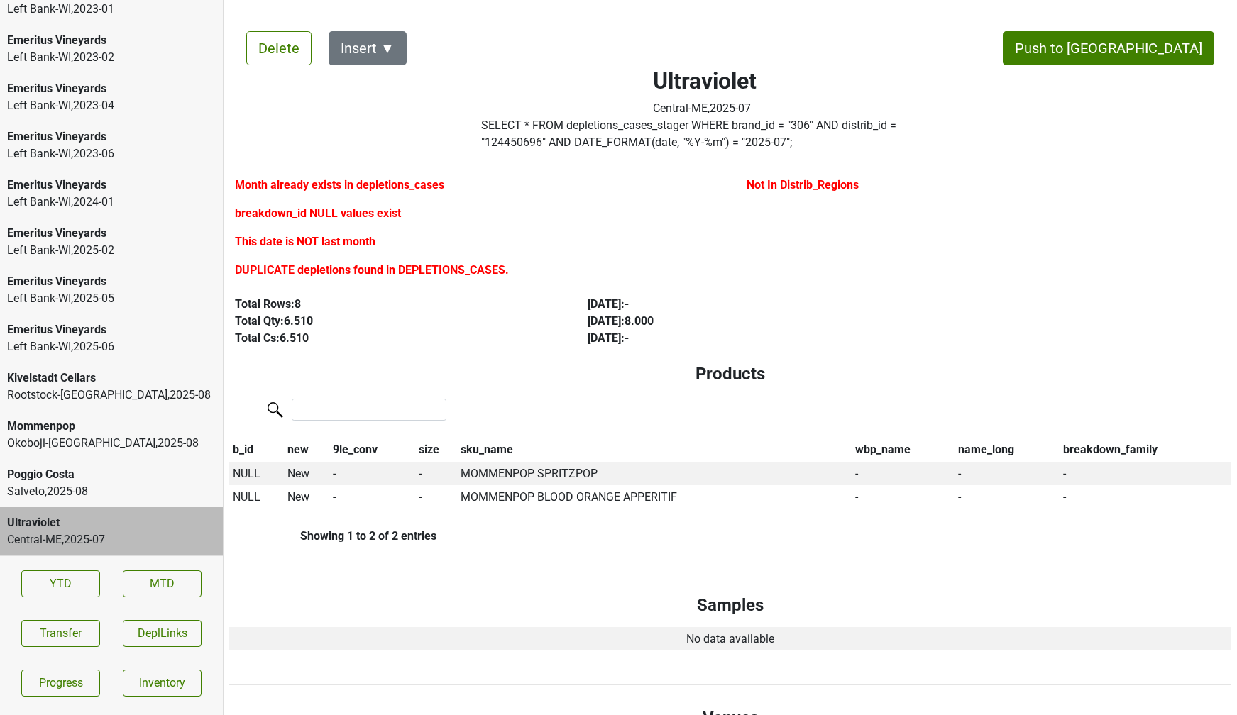
click at [117, 488] on div "Salveto , 2025 - 08" at bounding box center [111, 491] width 209 height 17
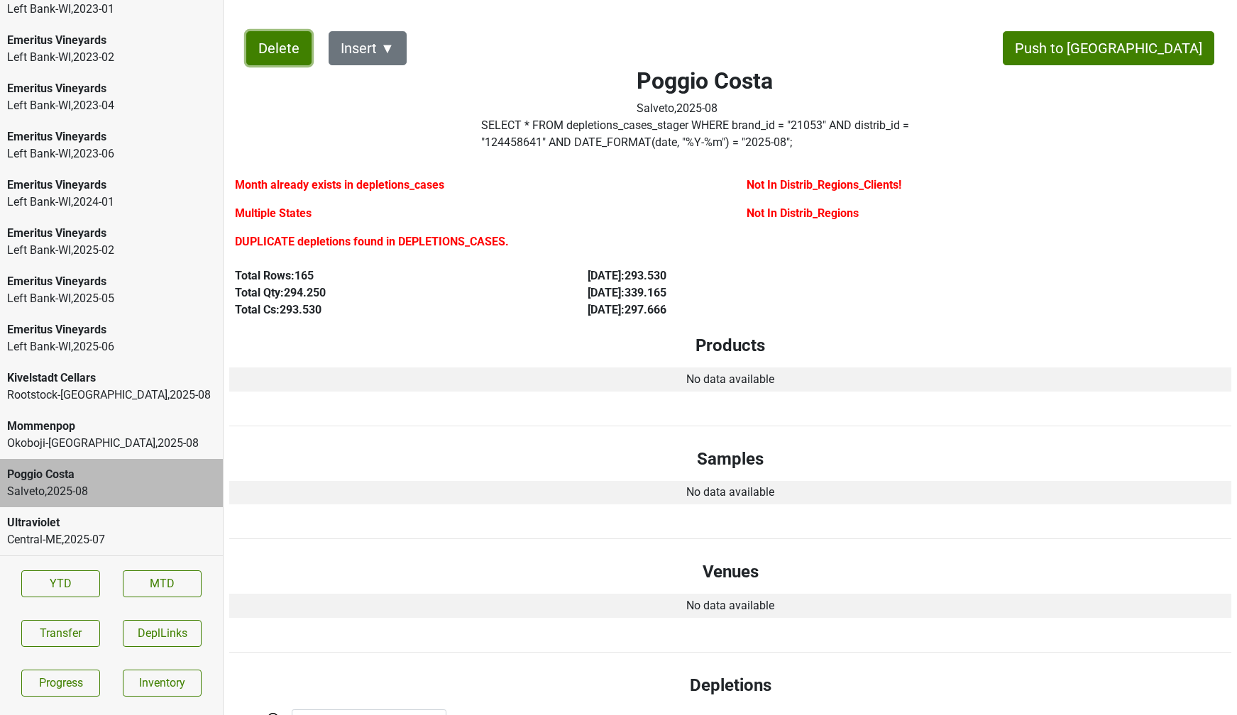
click at [265, 64] on button "Delete" at bounding box center [278, 48] width 65 height 34
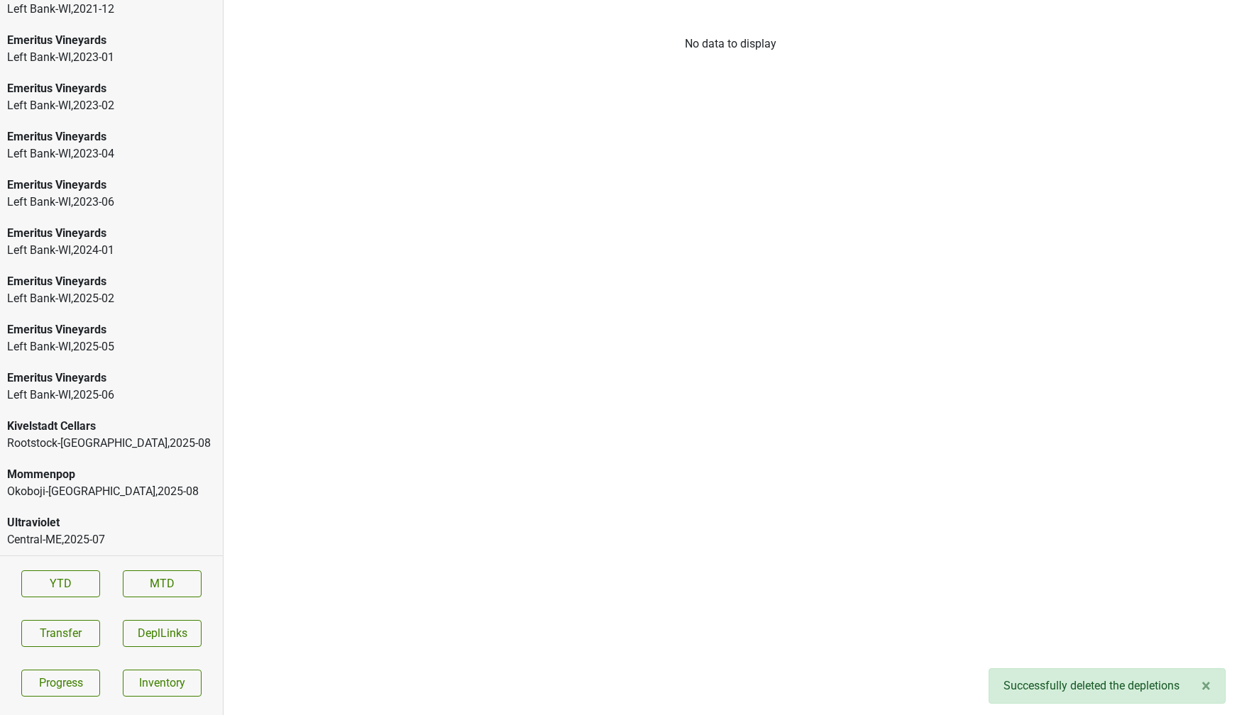
scroll to position [2147, 0]
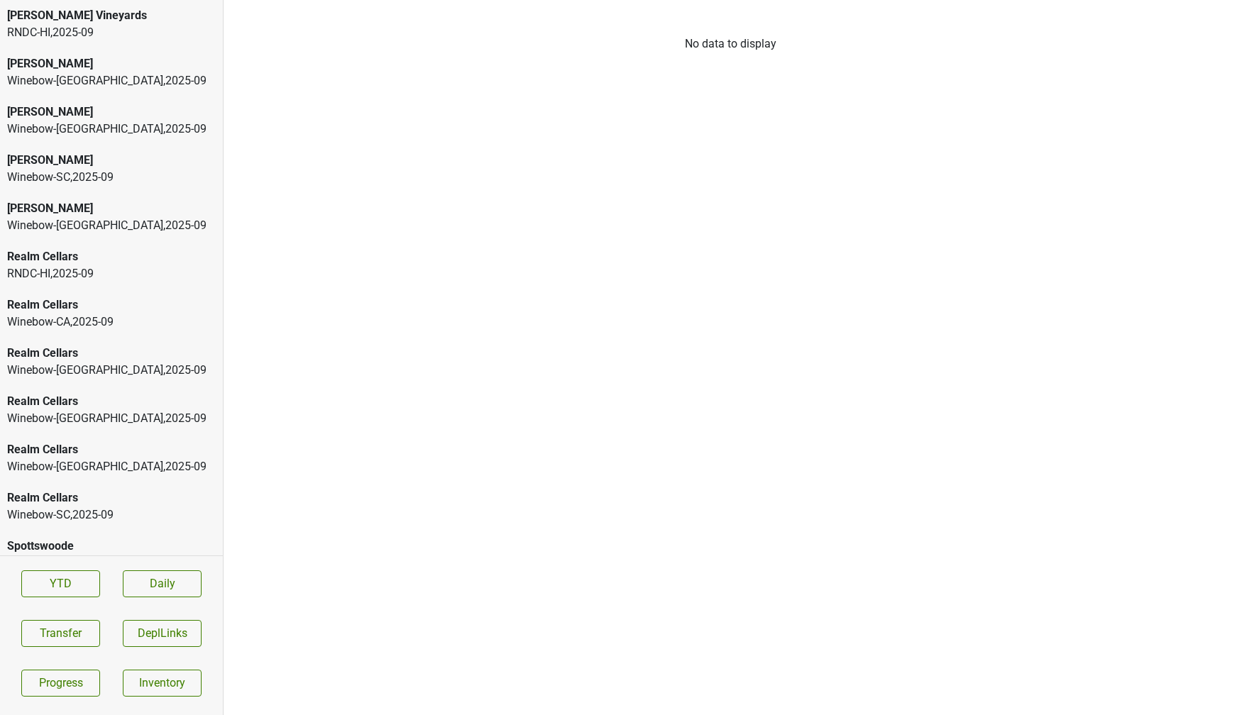
scroll to position [216, 0]
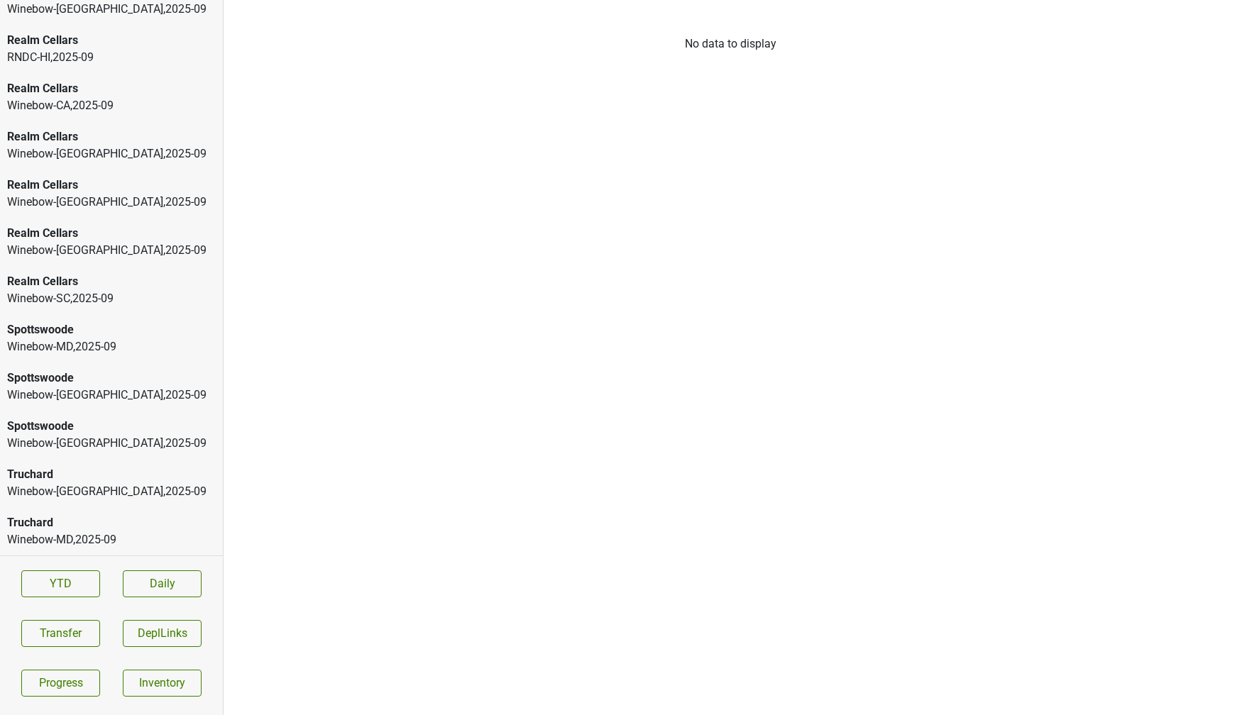
click at [44, 192] on div "Realm Cellars" at bounding box center [111, 185] width 209 height 17
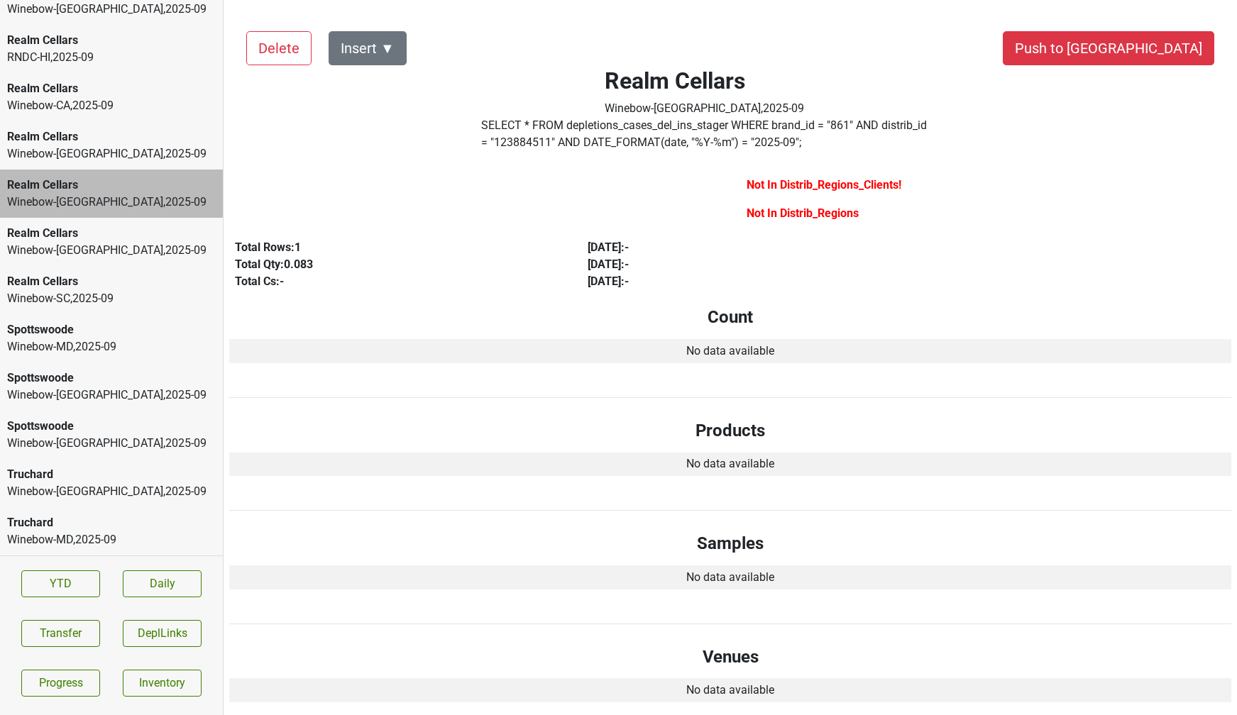
click at [84, 529] on div "Truchard" at bounding box center [111, 522] width 209 height 17
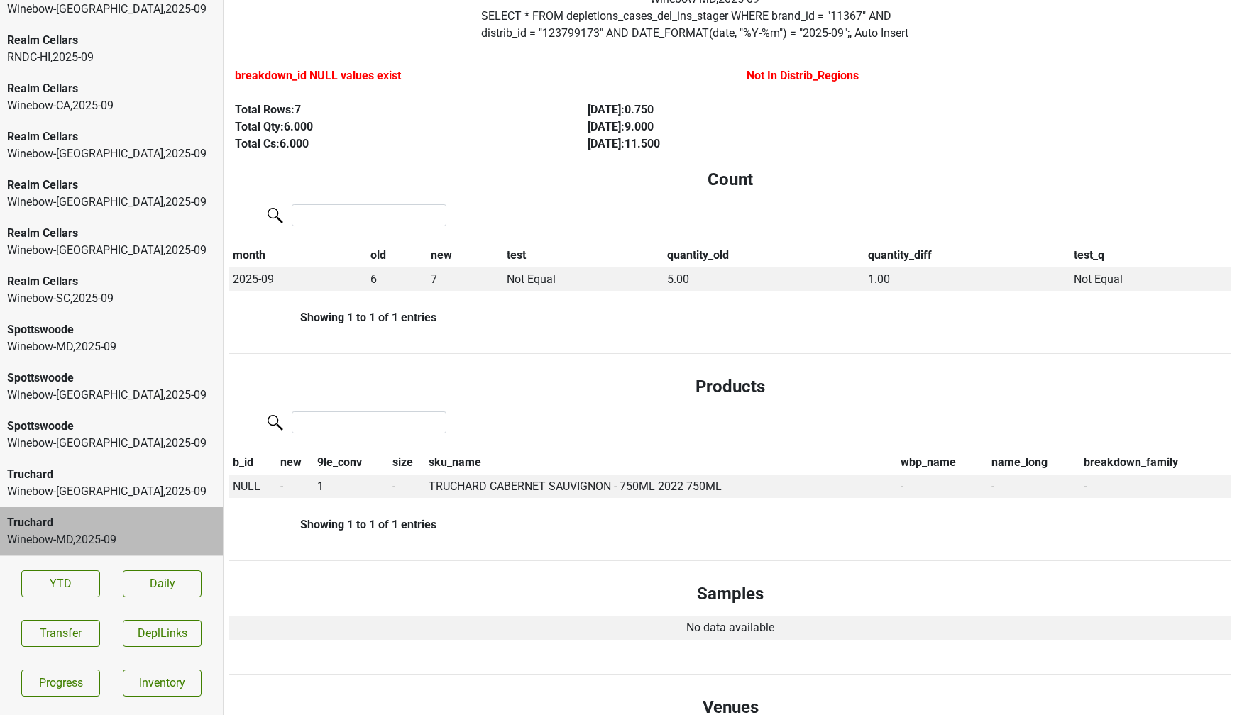
scroll to position [114, 0]
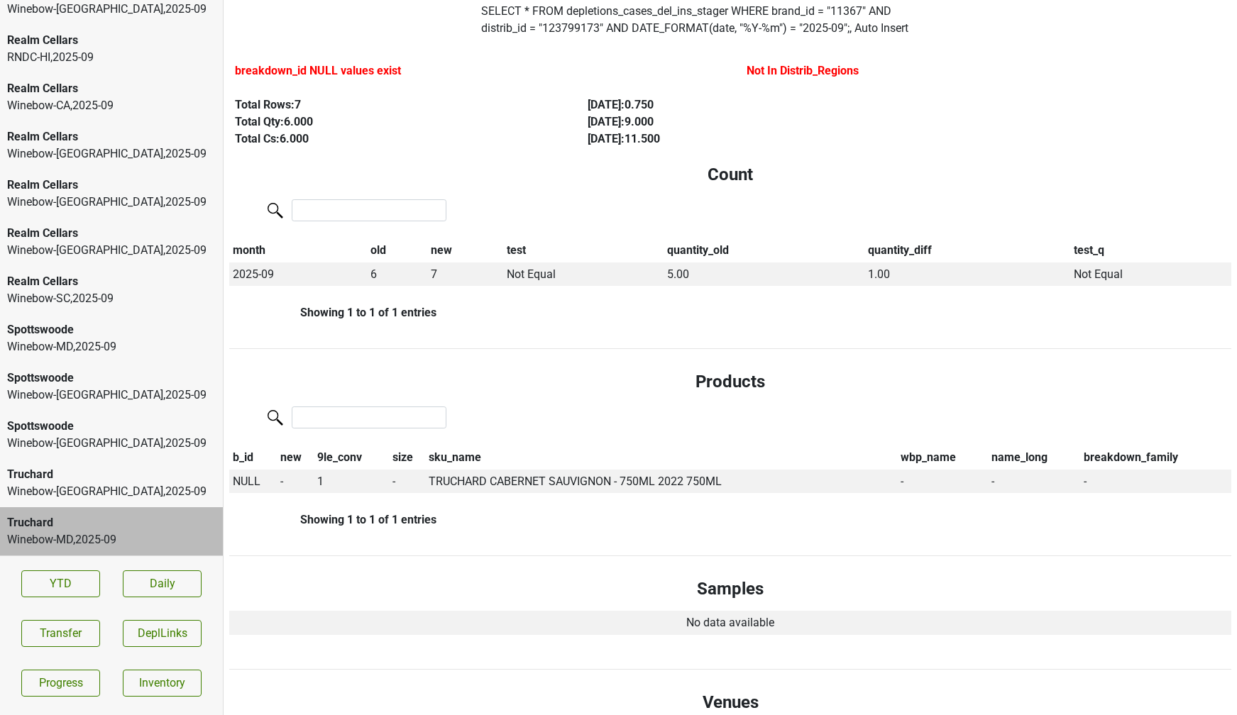
click at [138, 482] on div "Truchard" at bounding box center [111, 474] width 209 height 17
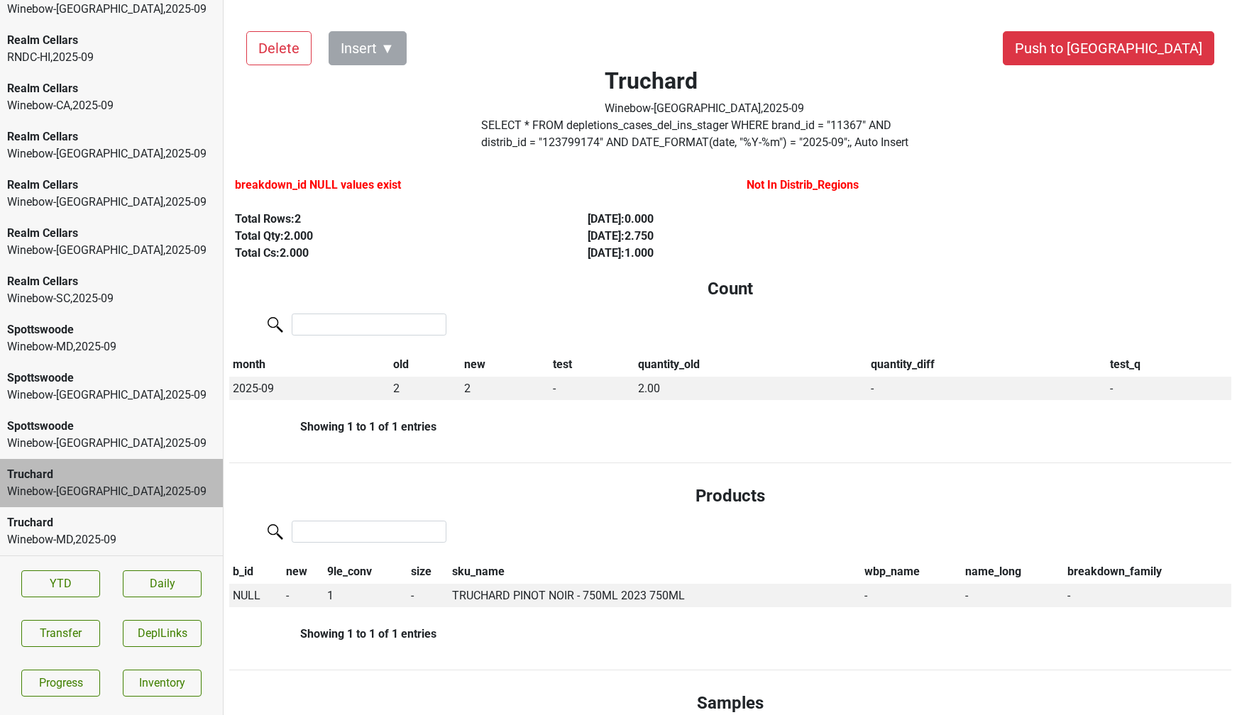
click at [136, 439] on div "Winebow-NY , 2025 - 09" at bounding box center [111, 443] width 209 height 17
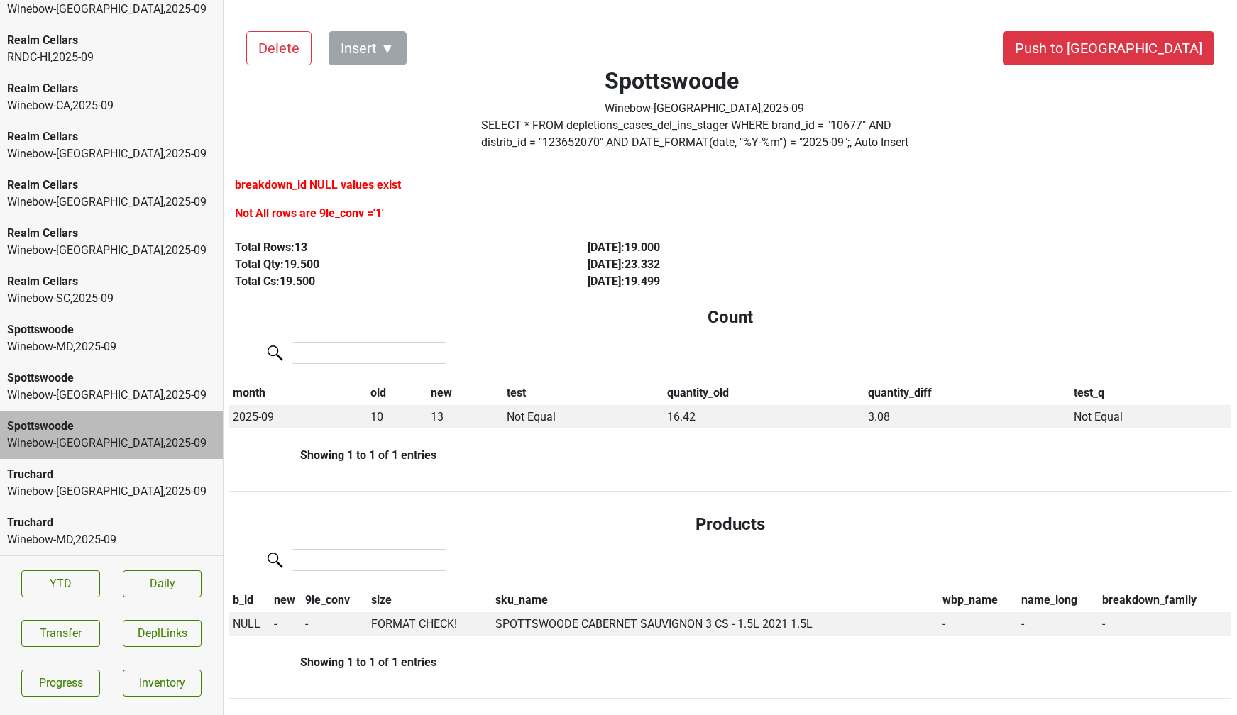
click at [135, 392] on div "Winebow-NJ , 2025 - 09" at bounding box center [111, 395] width 209 height 17
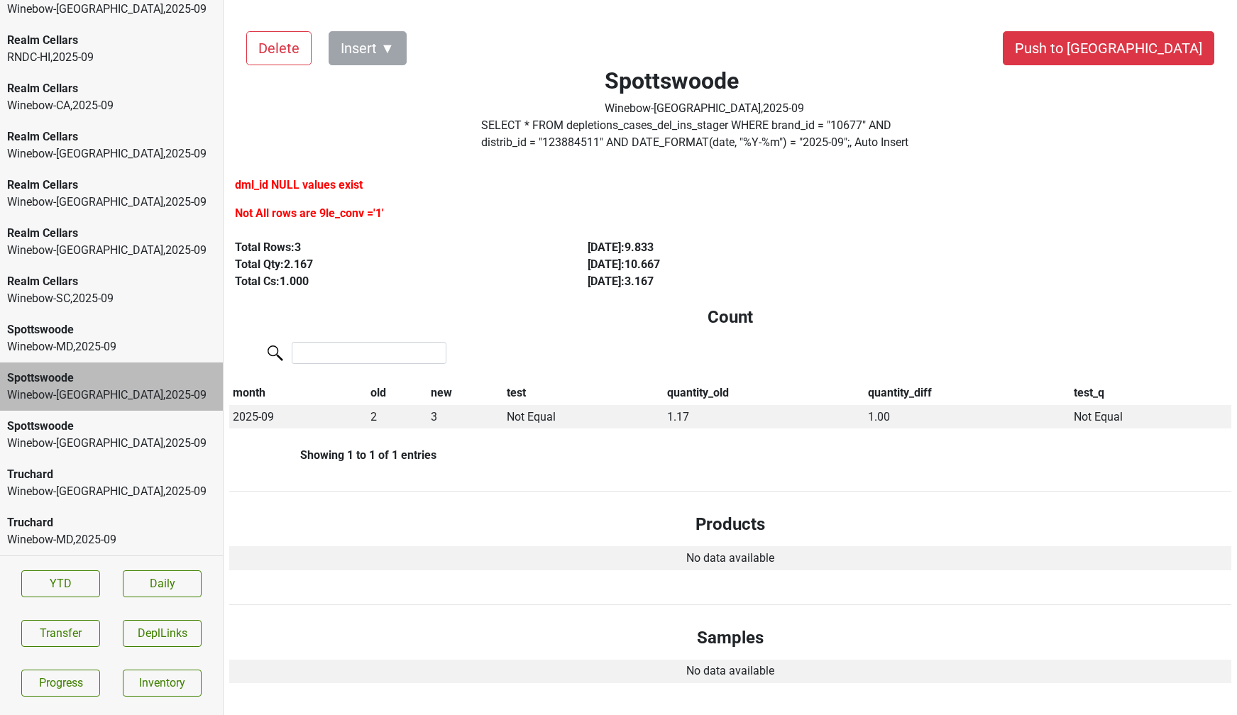
click at [137, 352] on div "Winebow-MD , 2025 - 09" at bounding box center [111, 346] width 209 height 17
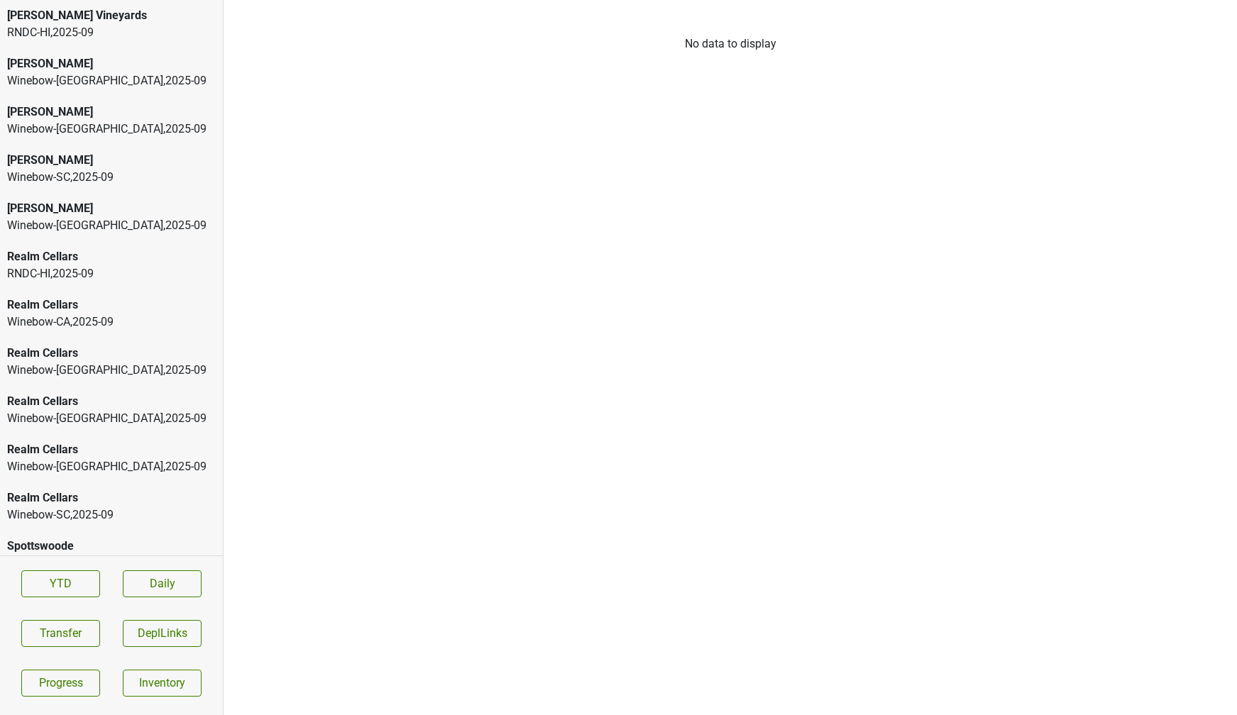
click at [194, 158] on div "[PERSON_NAME]" at bounding box center [111, 160] width 209 height 17
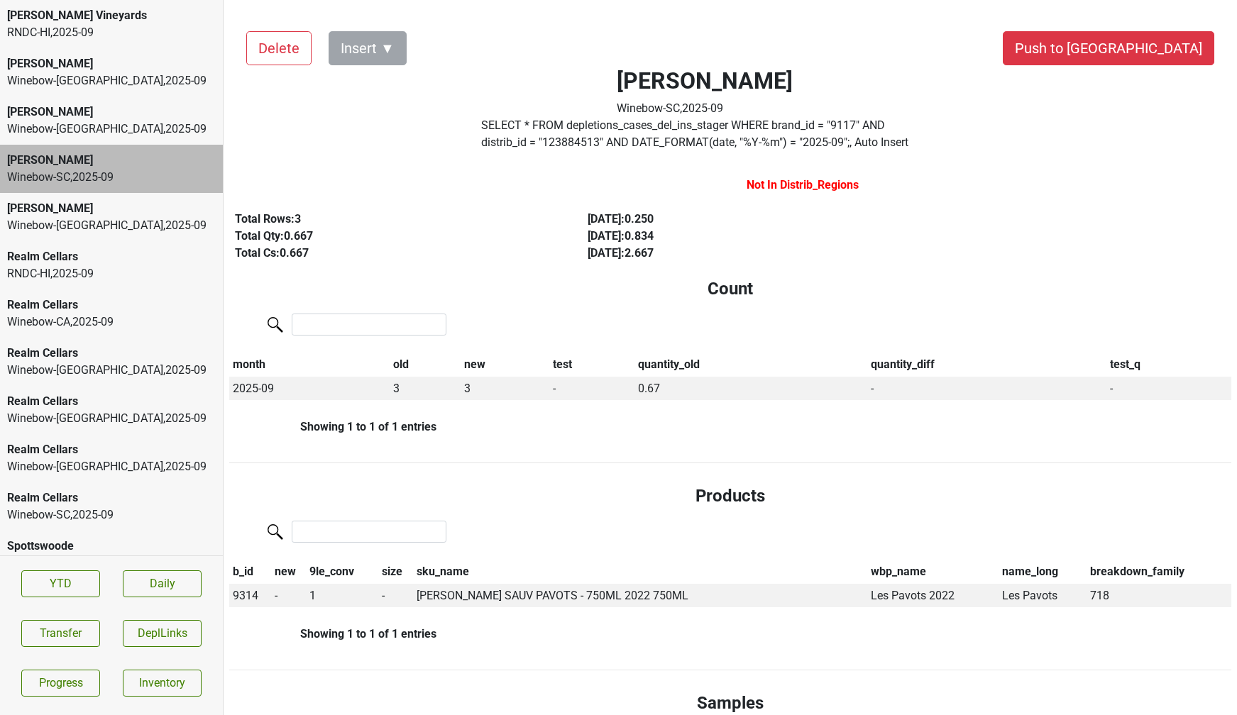
scroll to position [216, 0]
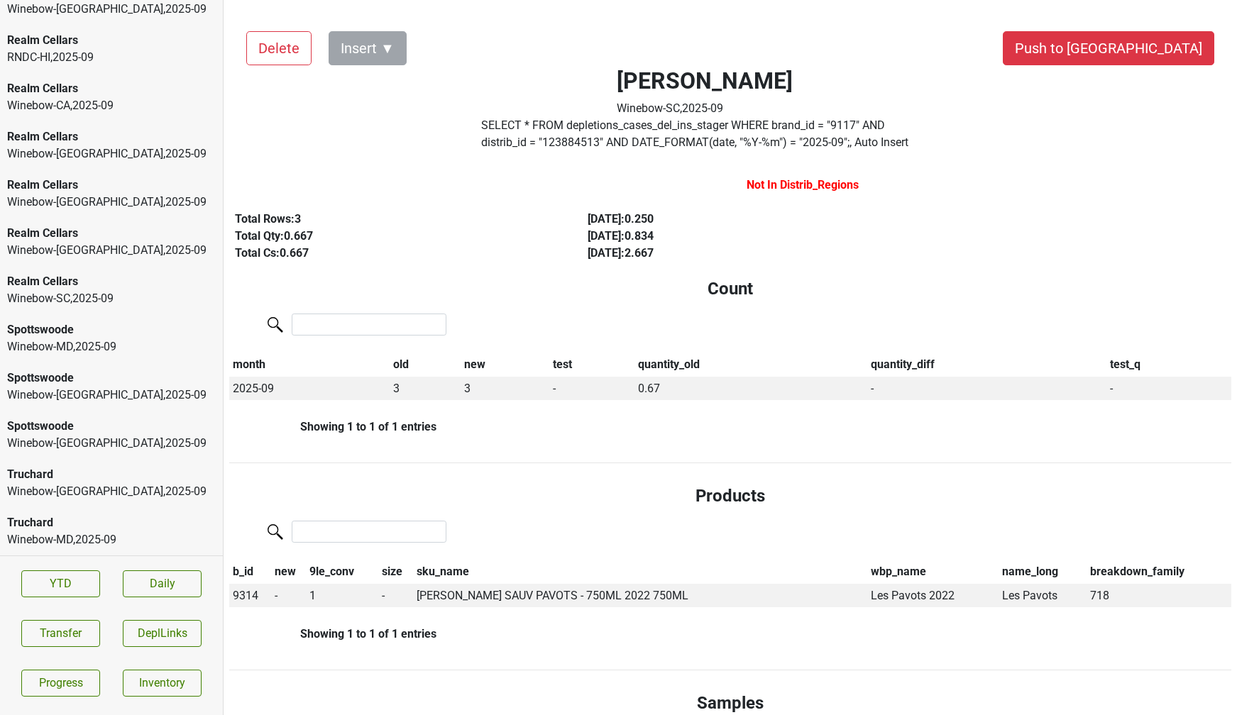
click at [99, 532] on div "Winebow-MD , 2025 - 09" at bounding box center [111, 539] width 209 height 17
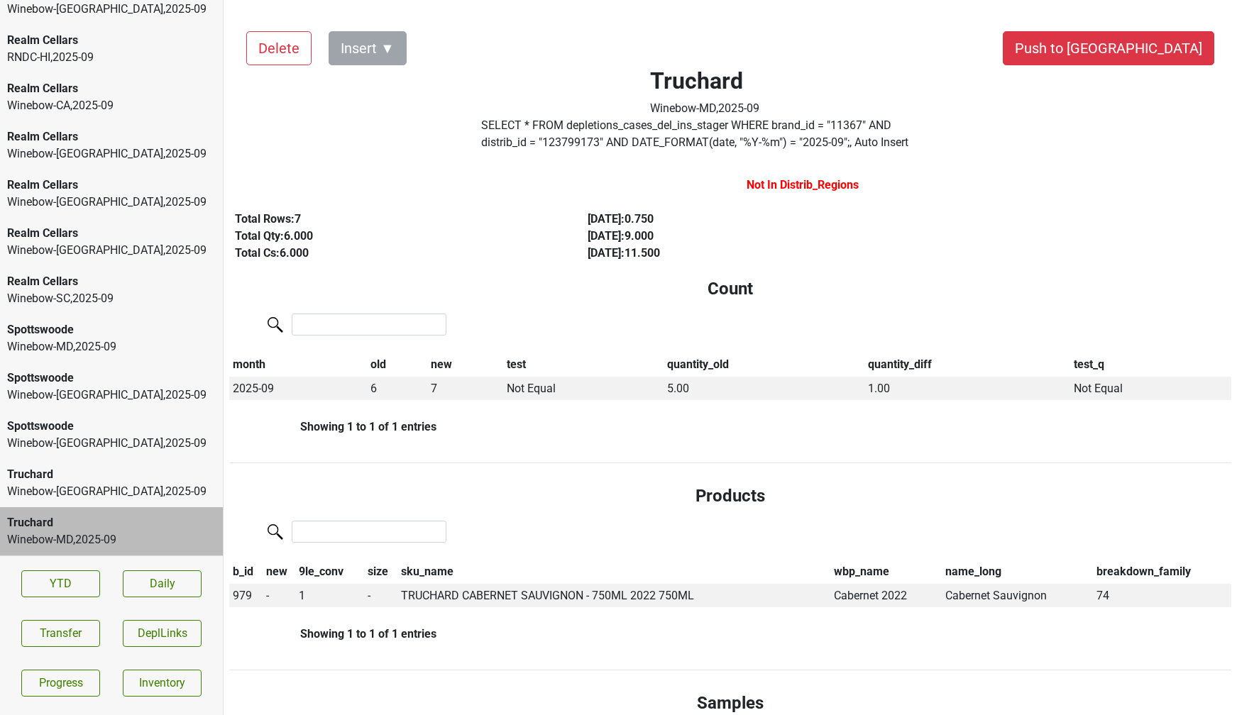
click at [84, 507] on div "Truchard Winebow-MD , 2025 - 09" at bounding box center [111, 531] width 223 height 48
click at [84, 505] on div "Truchard Winebow-[GEOGRAPHIC_DATA] , 2025 - 09" at bounding box center [111, 483] width 223 height 48
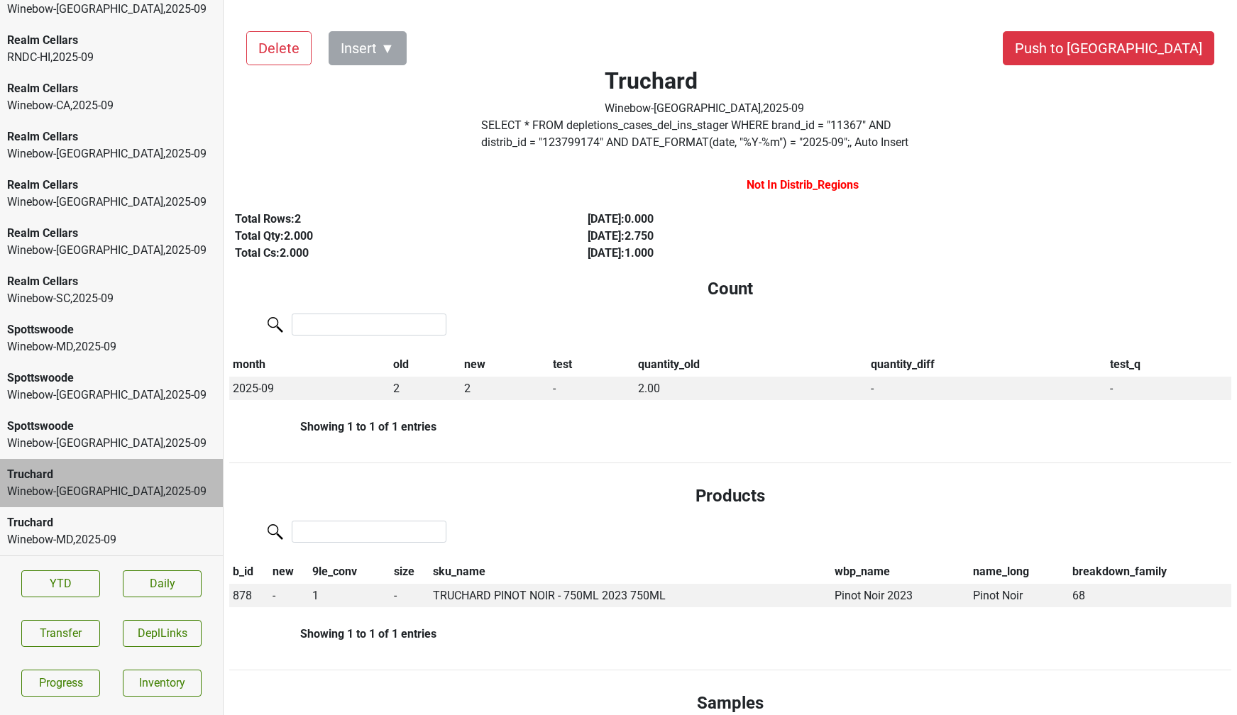
click at [89, 481] on div "Truchard" at bounding box center [111, 474] width 209 height 17
click at [89, 524] on div "Truchard" at bounding box center [111, 522] width 209 height 17
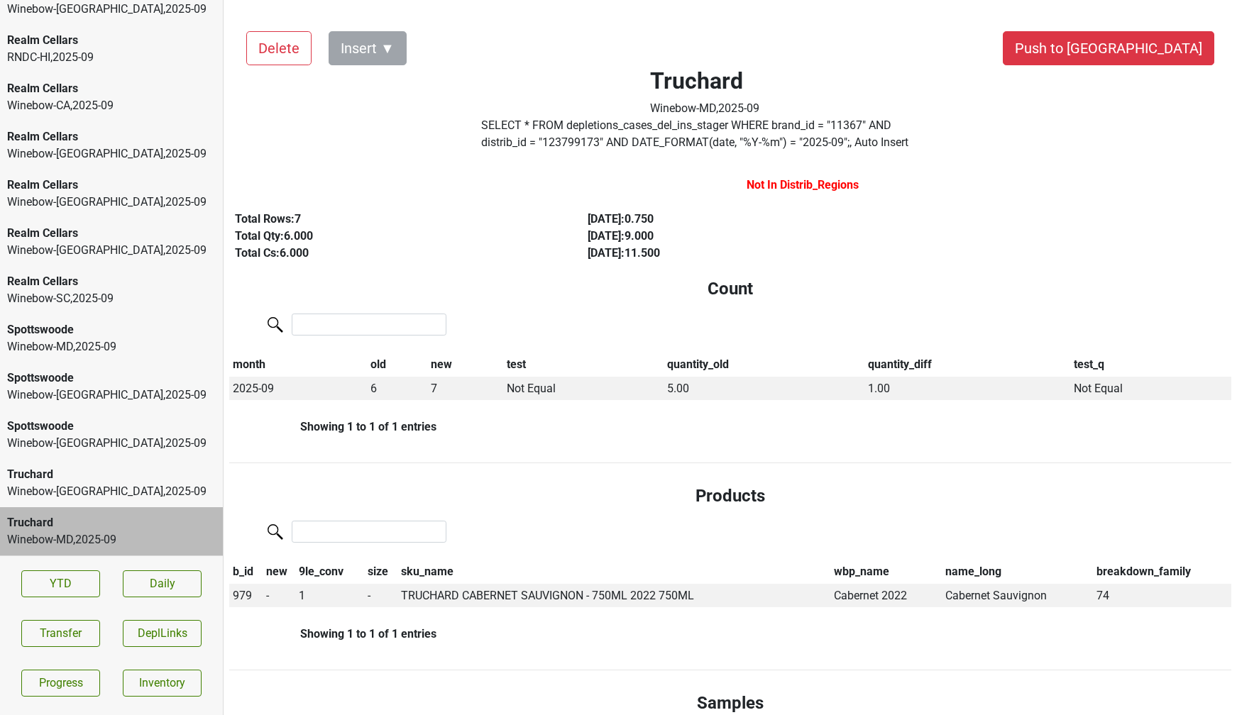
click at [86, 486] on div "Winebow-[GEOGRAPHIC_DATA] , 2025 - 09" at bounding box center [111, 491] width 209 height 17
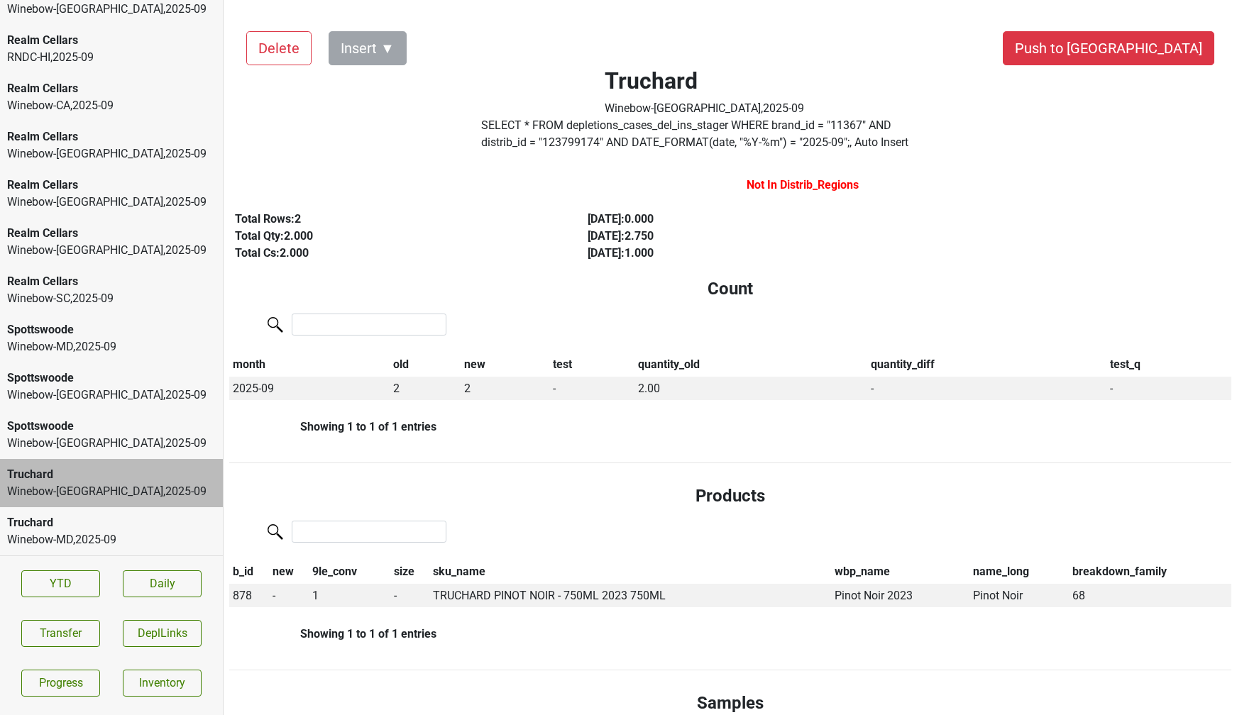
click at [84, 451] on div "Winebow-[GEOGRAPHIC_DATA] , 2025 - 09" at bounding box center [111, 443] width 209 height 17
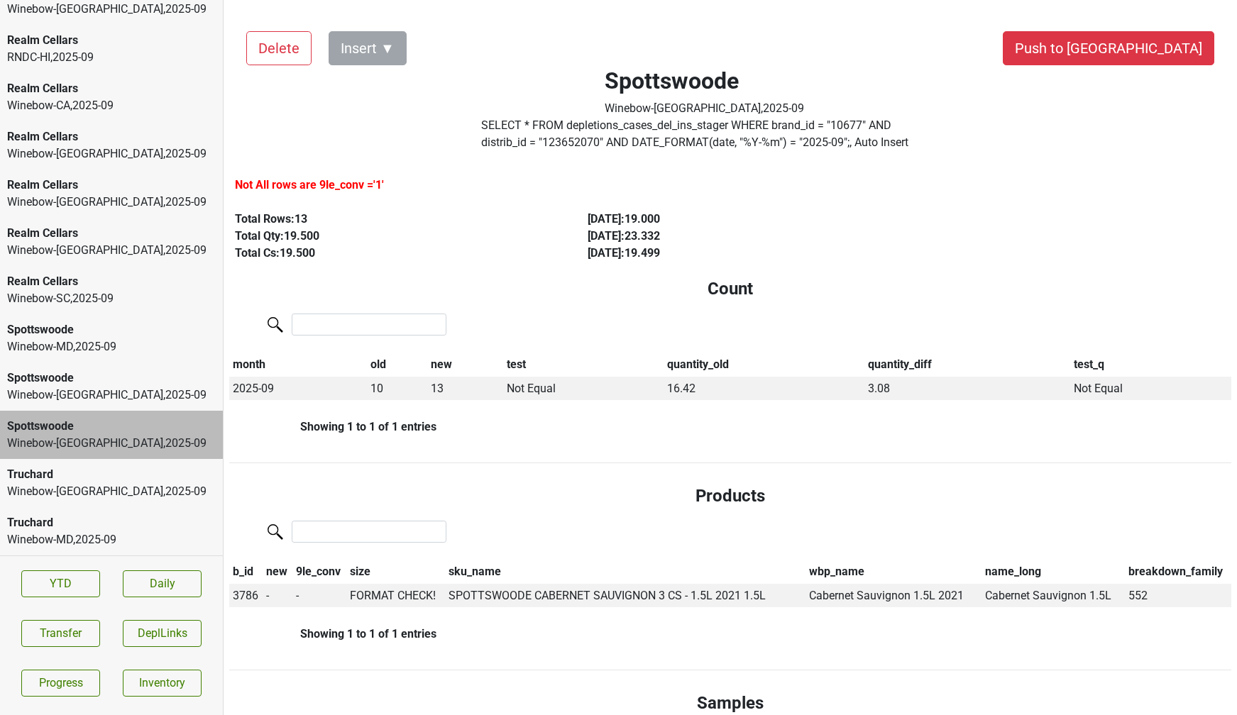
click at [83, 402] on div "Winebow-[GEOGRAPHIC_DATA] , 2025 - 09" at bounding box center [111, 395] width 209 height 17
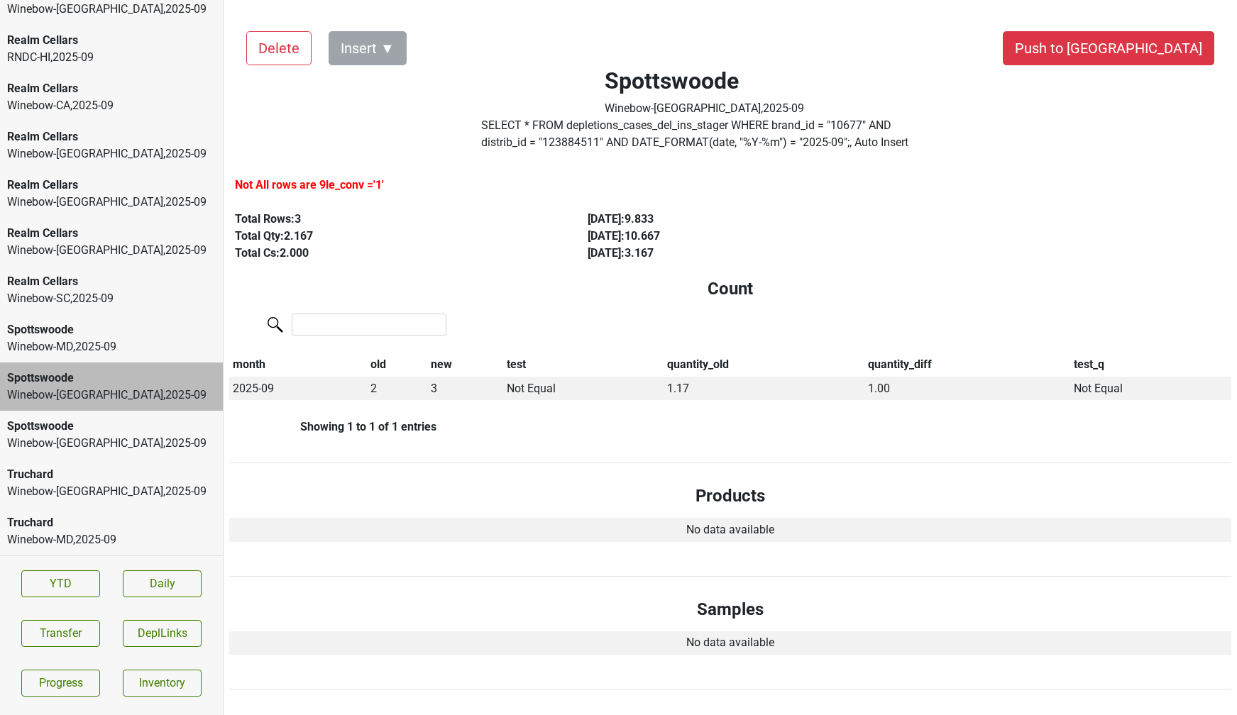
click at [83, 359] on div "Spottswoode Winebow-MD , 2025 - 09" at bounding box center [111, 338] width 223 height 48
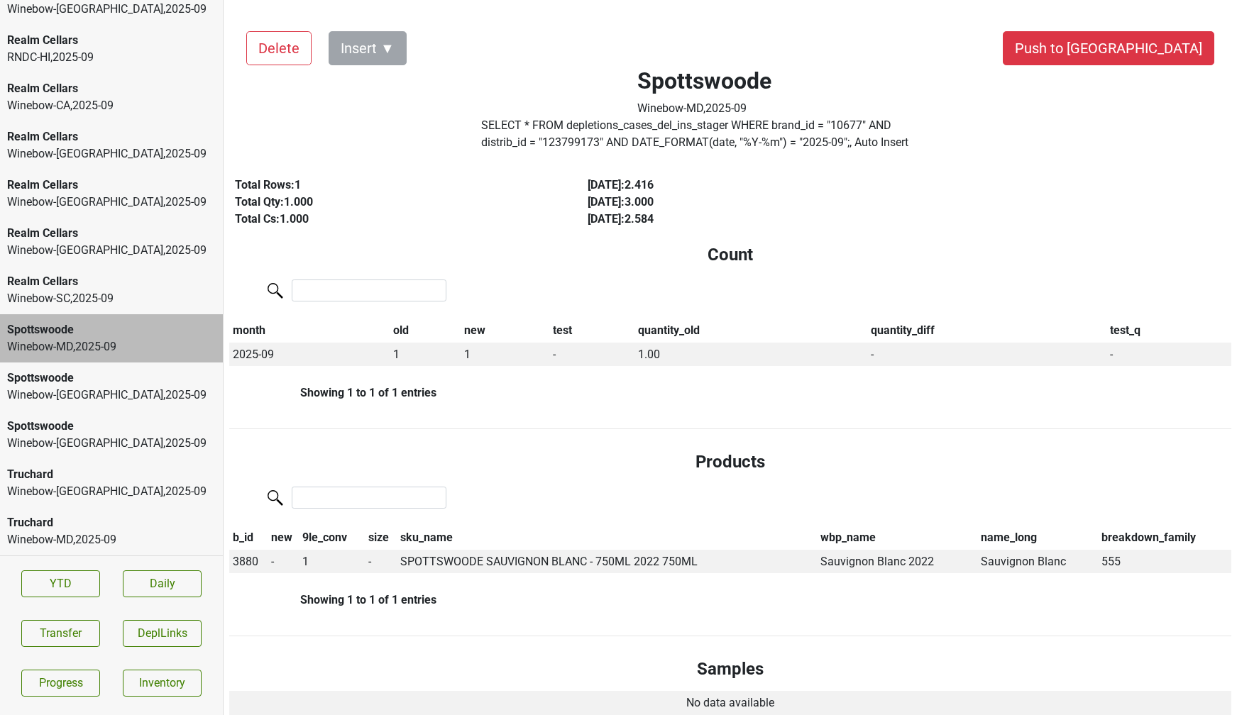
click at [84, 324] on div "Spottswoode" at bounding box center [111, 329] width 209 height 17
click at [84, 310] on div "Realm Cellars Winebow-SC , 2025 - 09" at bounding box center [111, 290] width 223 height 48
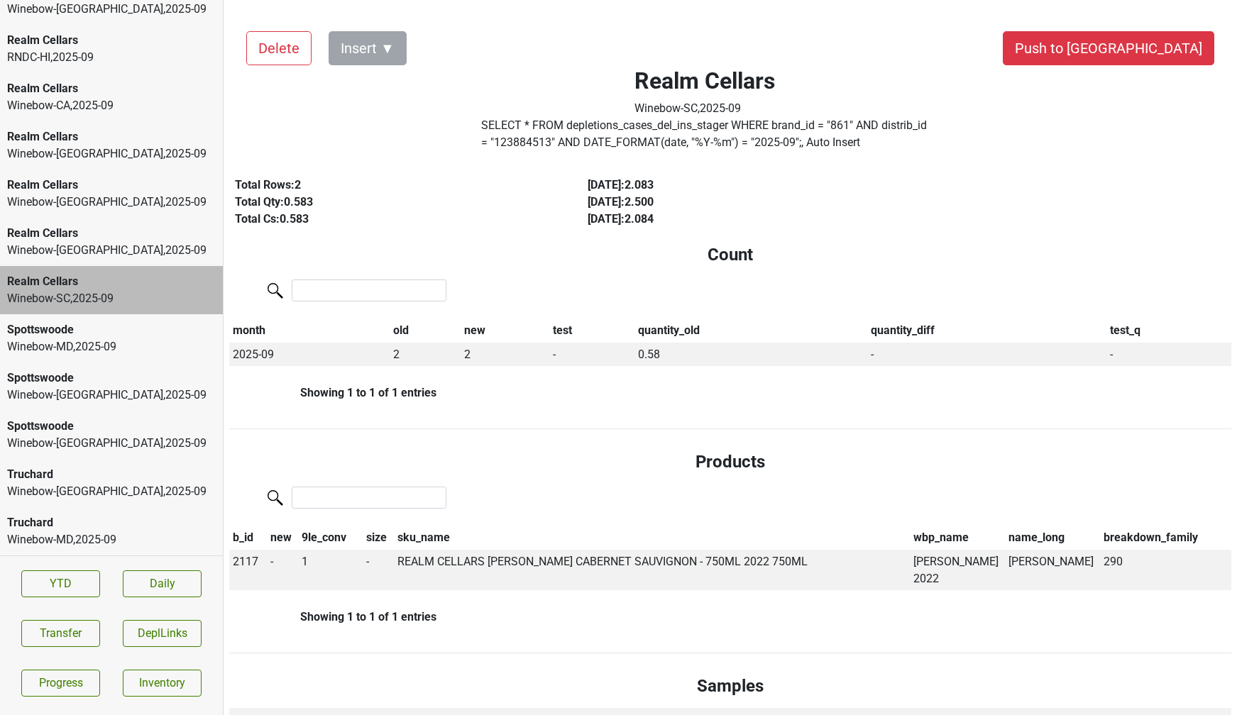
click at [82, 259] on div "Realm Cellars Winebow-[GEOGRAPHIC_DATA] , 2025 - 09" at bounding box center [111, 242] width 223 height 48
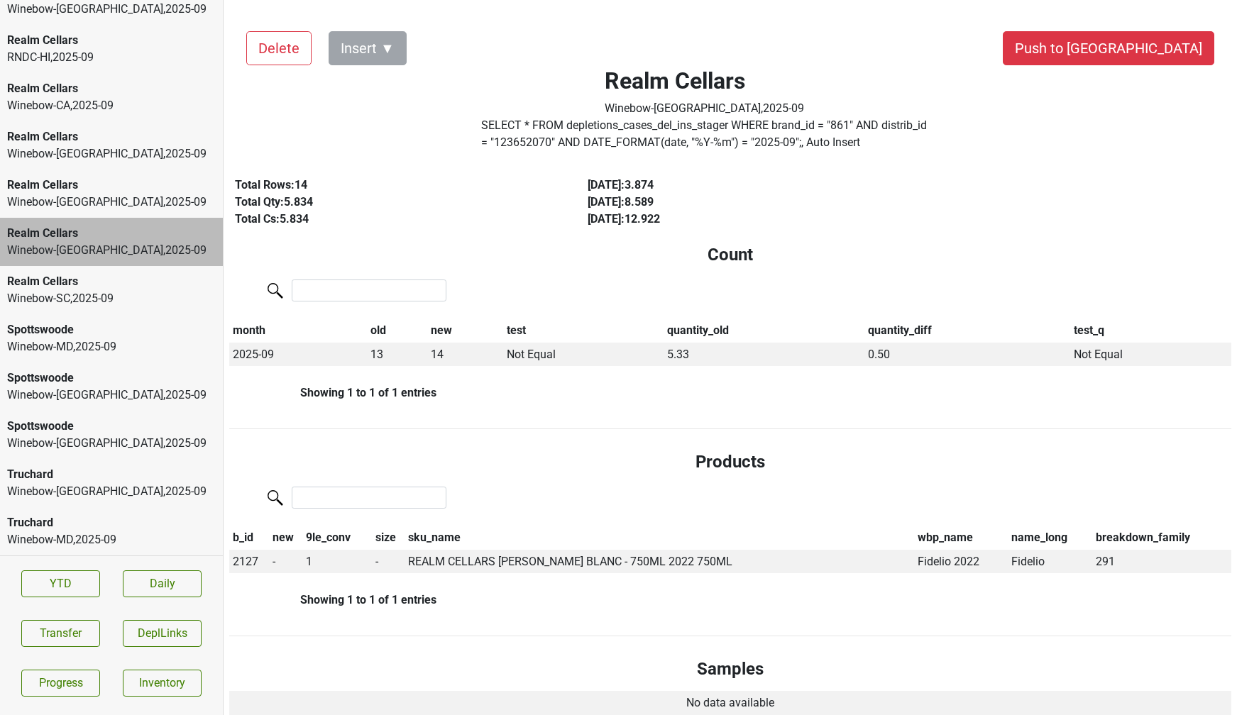
click at [82, 218] on div "Realm Cellars Winebow-[GEOGRAPHIC_DATA] , 2025 - 09" at bounding box center [111, 242] width 223 height 48
click at [82, 204] on div "Winebow-[GEOGRAPHIC_DATA] , 2025 - 09" at bounding box center [111, 202] width 209 height 17
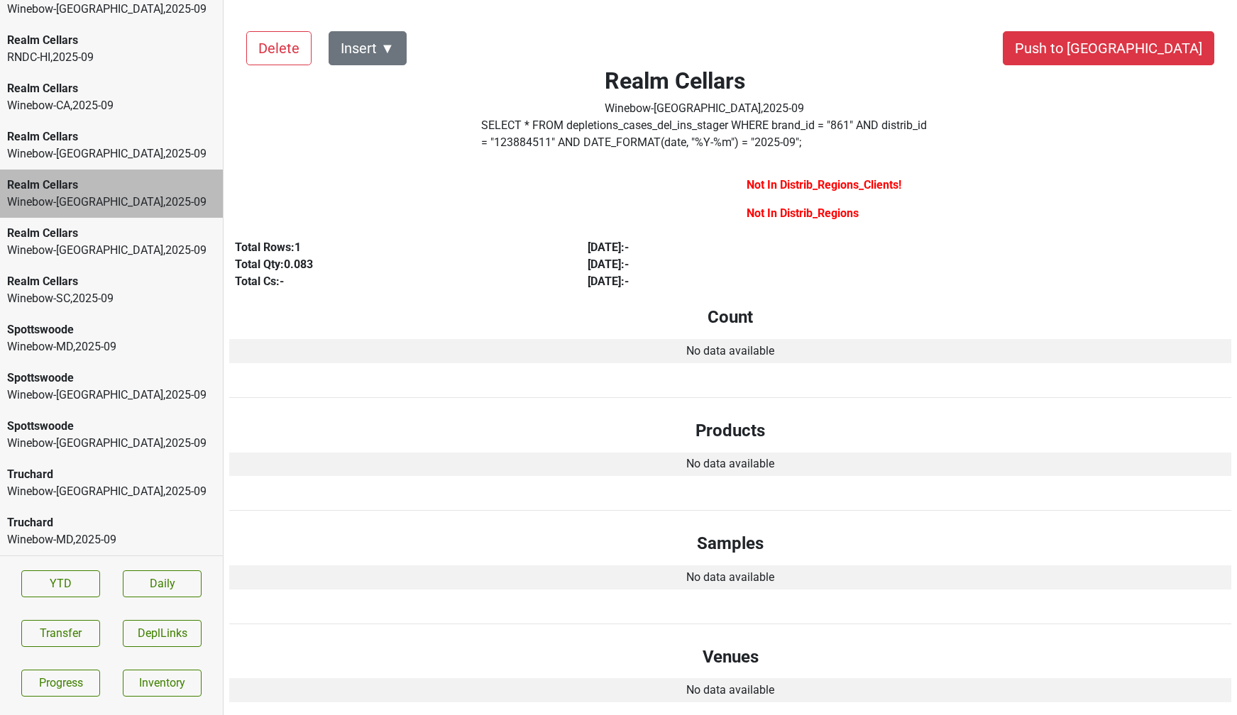
click at [86, 168] on div "Realm Cellars Winebow-[GEOGRAPHIC_DATA] , 2025 - 09" at bounding box center [111, 145] width 223 height 48
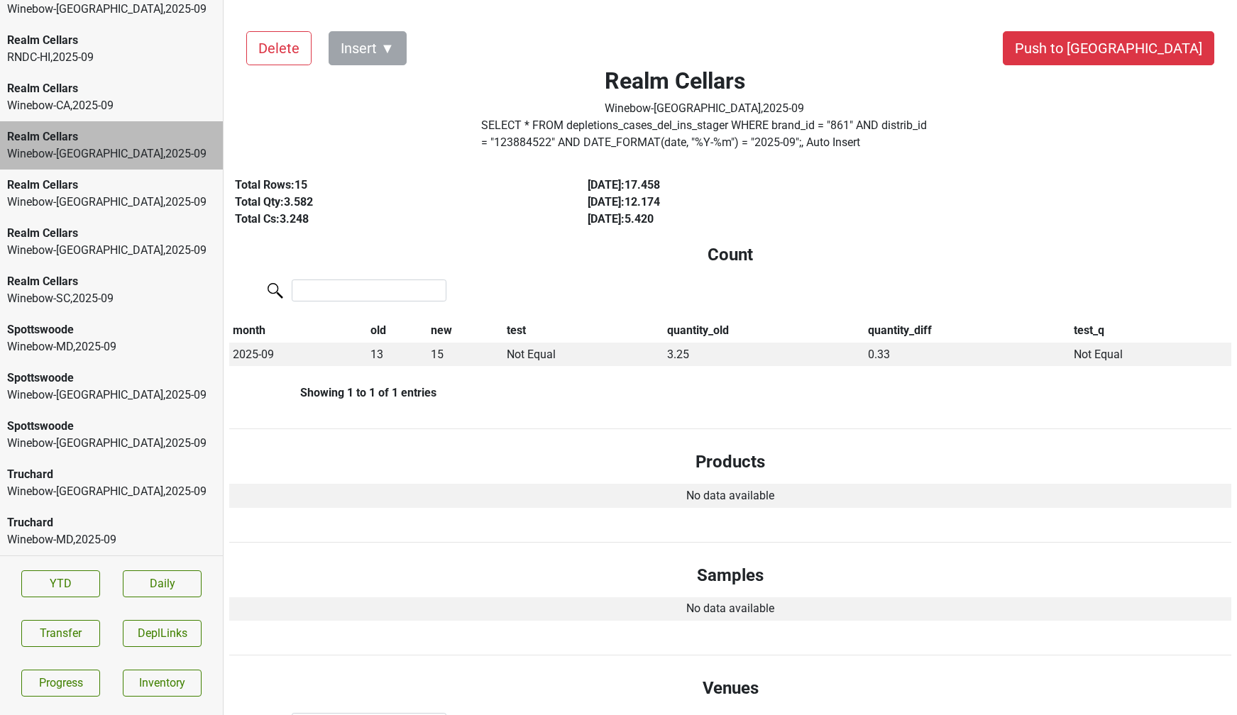
click at [82, 199] on div "Winebow-[GEOGRAPHIC_DATA] , 2025 - 09" at bounding box center [111, 202] width 209 height 17
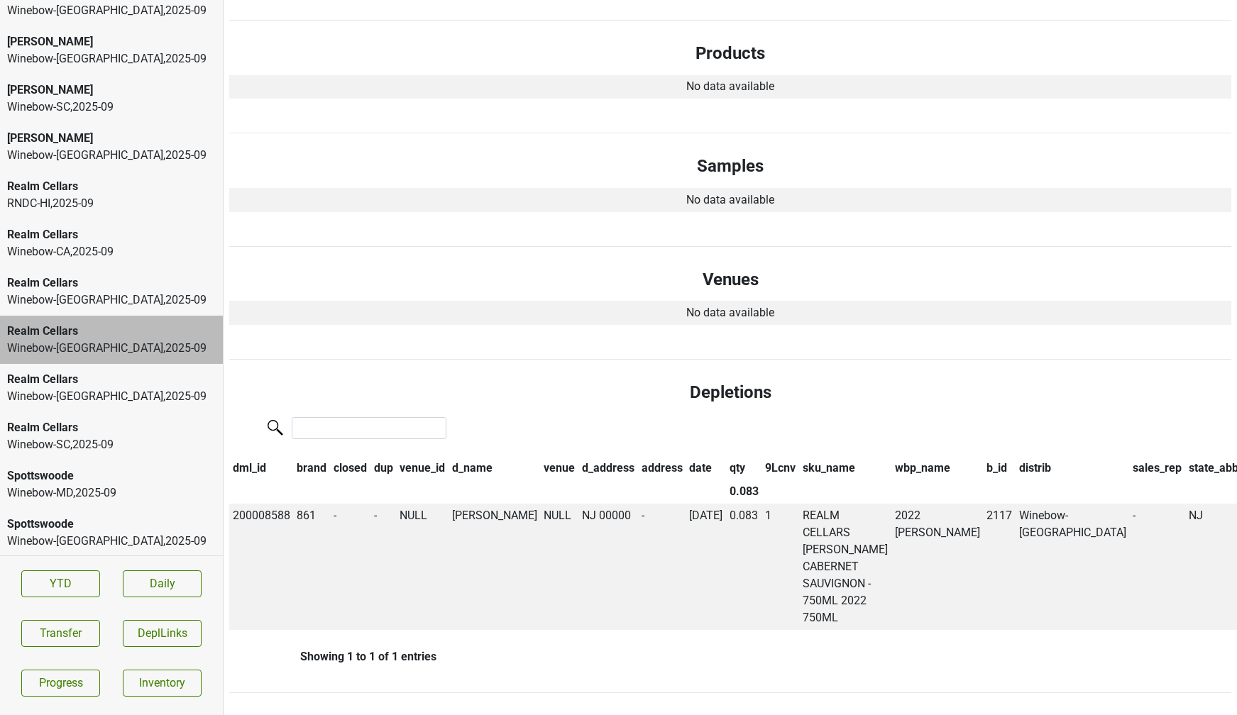
scroll to position [51, 0]
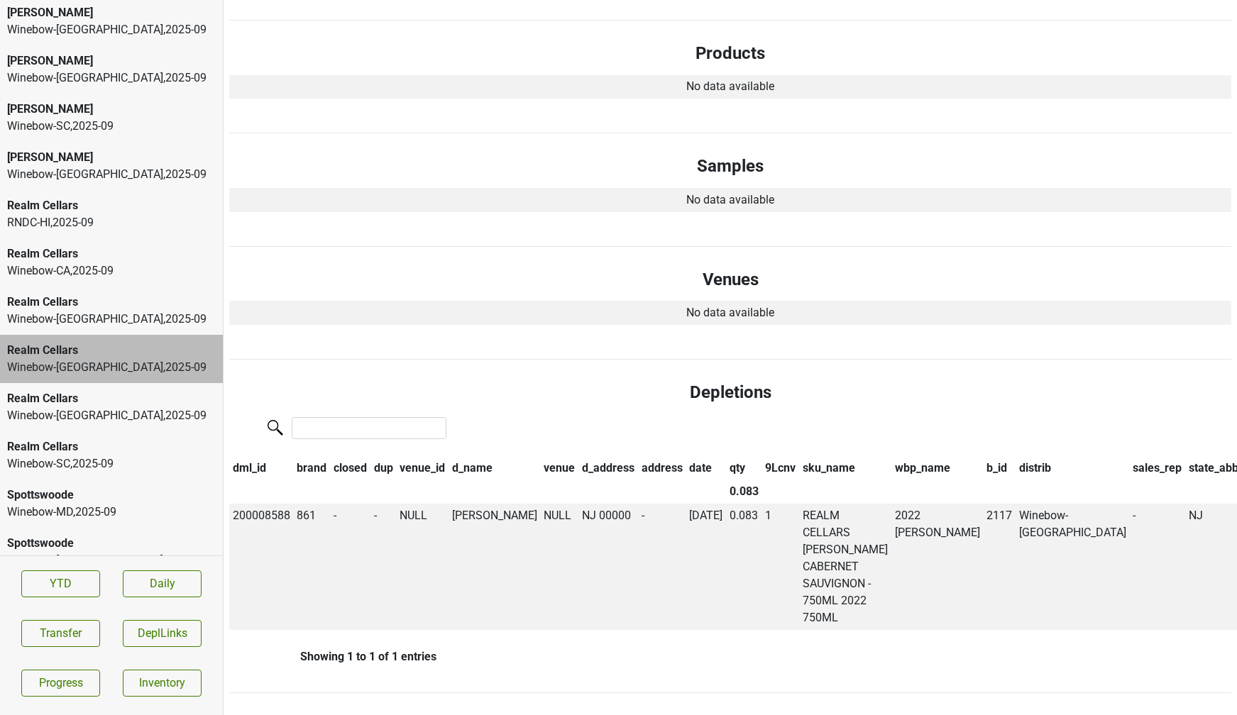
click at [68, 306] on div "Realm Cellars" at bounding box center [111, 302] width 209 height 17
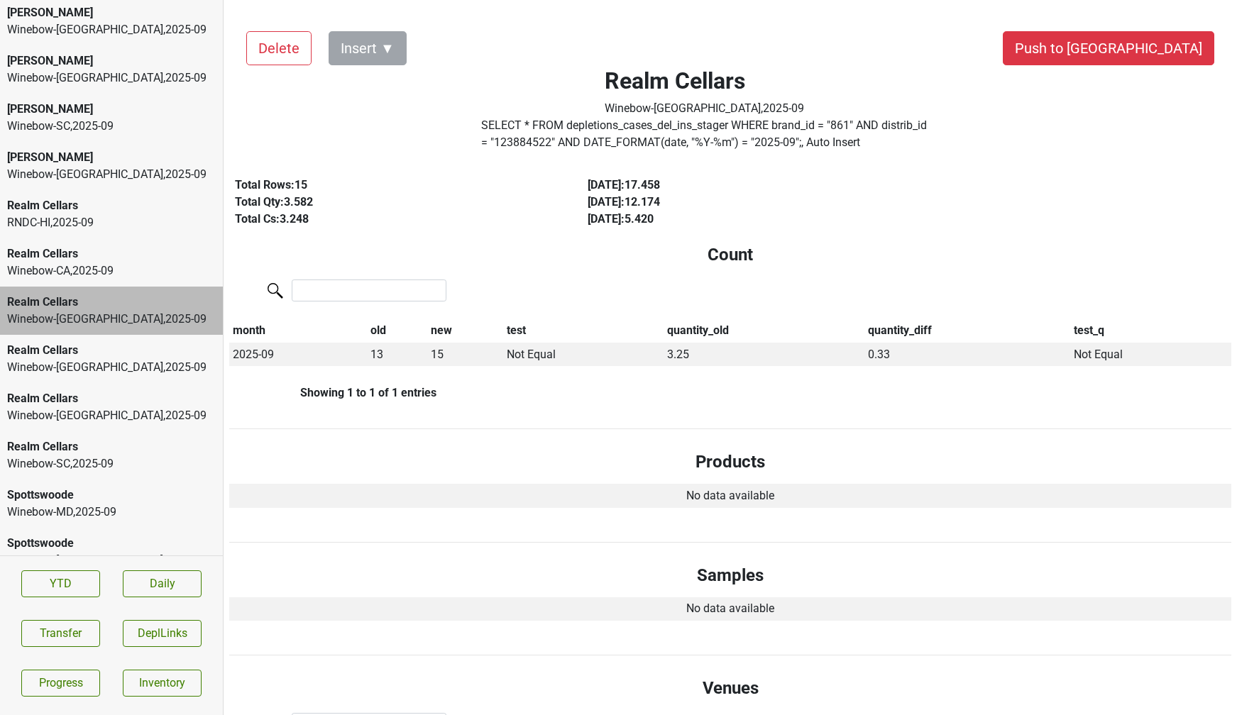
click at [70, 265] on div "Winebow-[GEOGRAPHIC_DATA] , 2025 - 09" at bounding box center [111, 271] width 209 height 17
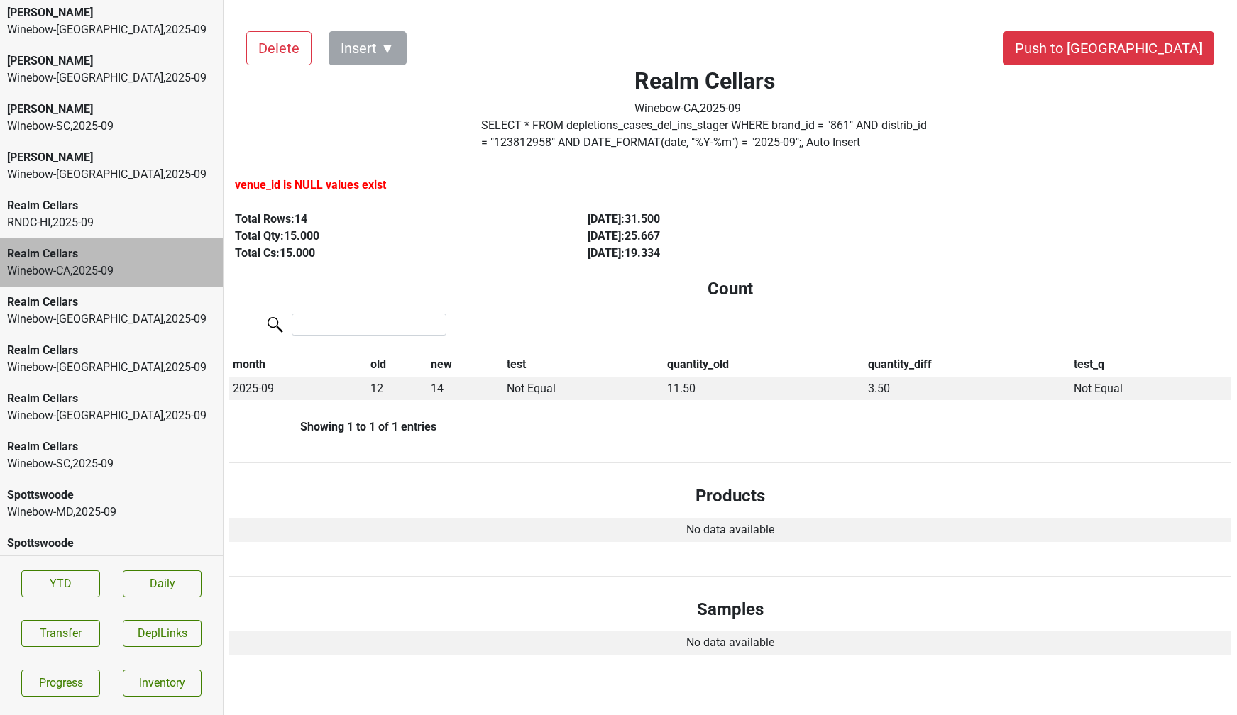
click at [76, 230] on div "RNDC-HI , 2025 - 09" at bounding box center [111, 222] width 209 height 17
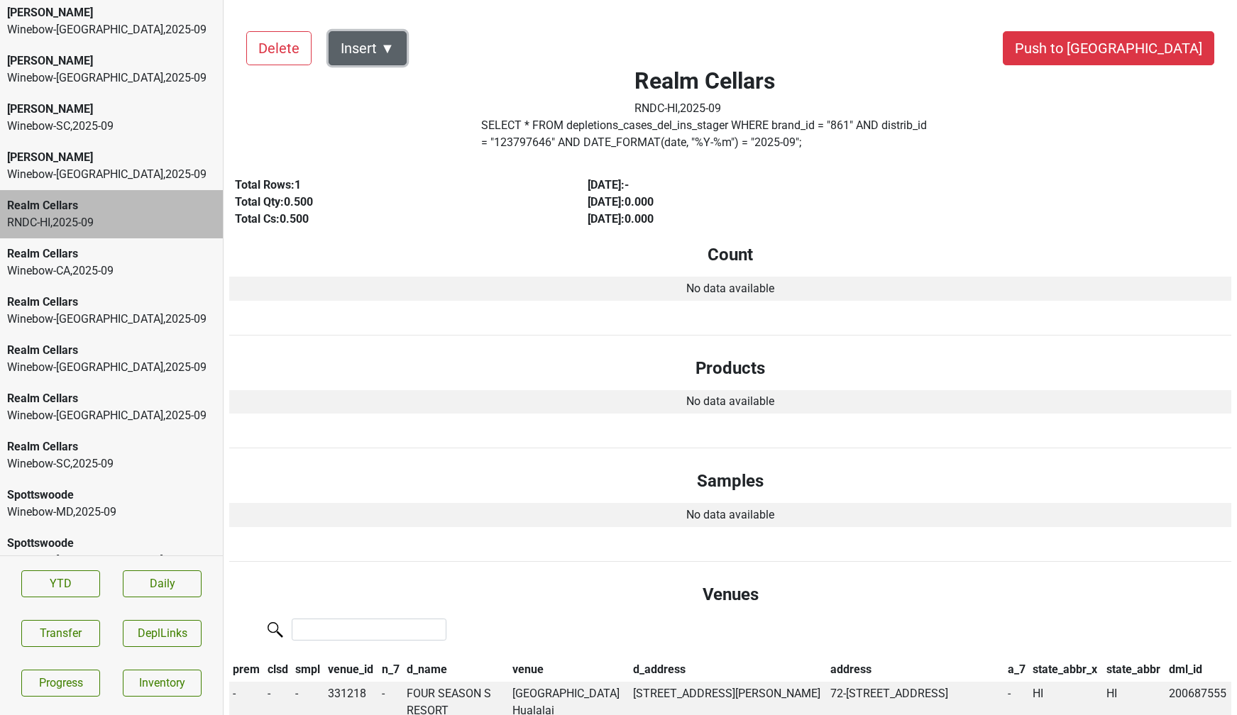
click at [400, 51] on button "Insert ▼" at bounding box center [368, 48] width 78 height 34
click at [396, 84] on div "Auto Insert" at bounding box center [392, 88] width 126 height 36
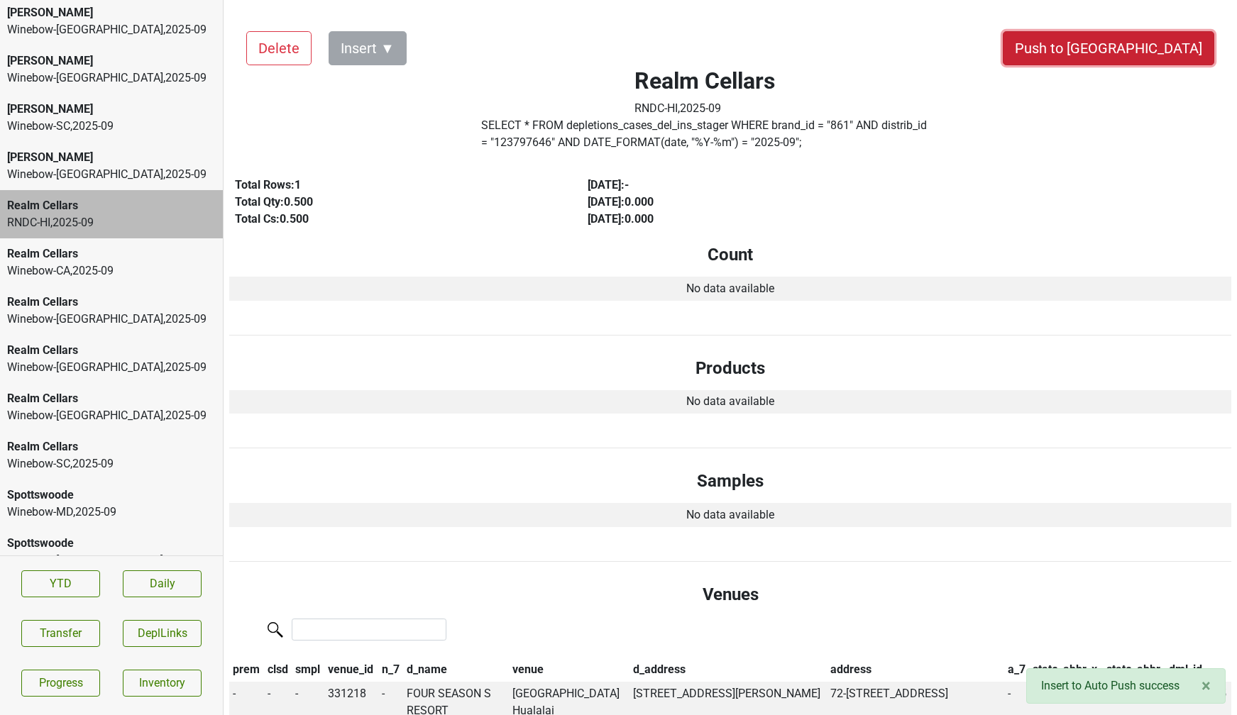
click at [1159, 56] on button "Push to [GEOGRAPHIC_DATA]" at bounding box center [1108, 48] width 211 height 34
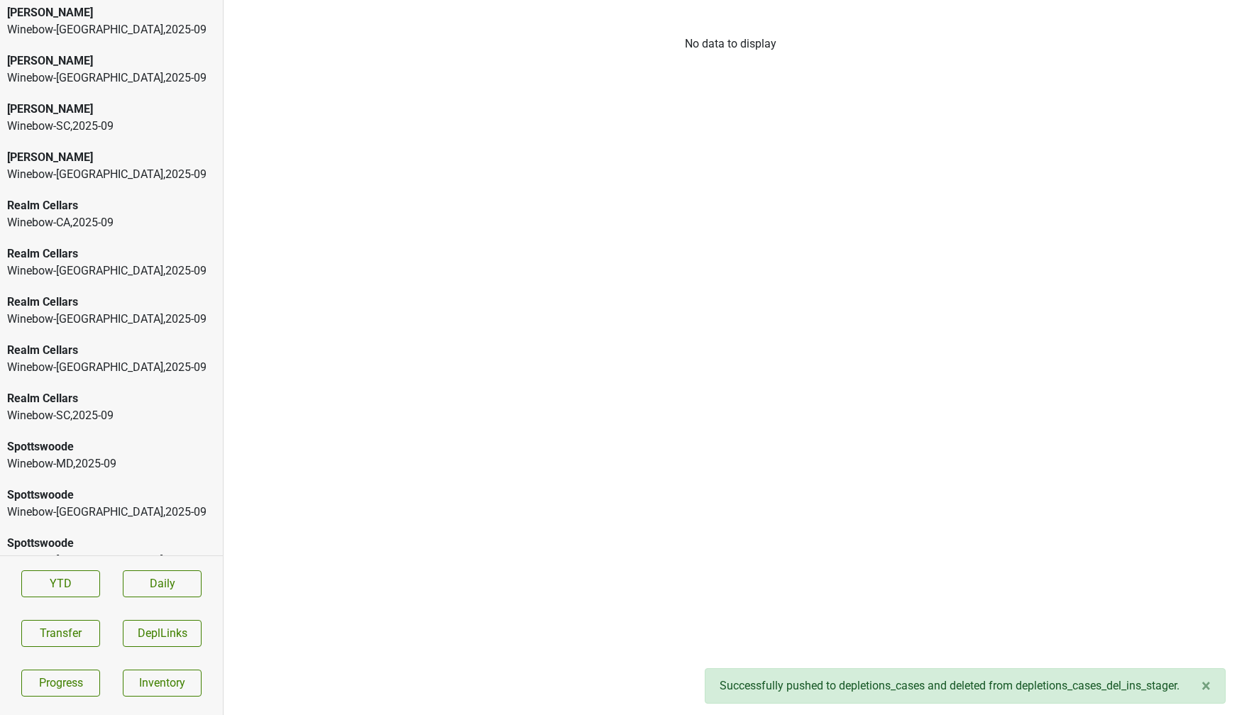
click at [111, 167] on div "Winebow-[GEOGRAPHIC_DATA] , 2025 - 09" at bounding box center [111, 174] width 209 height 17
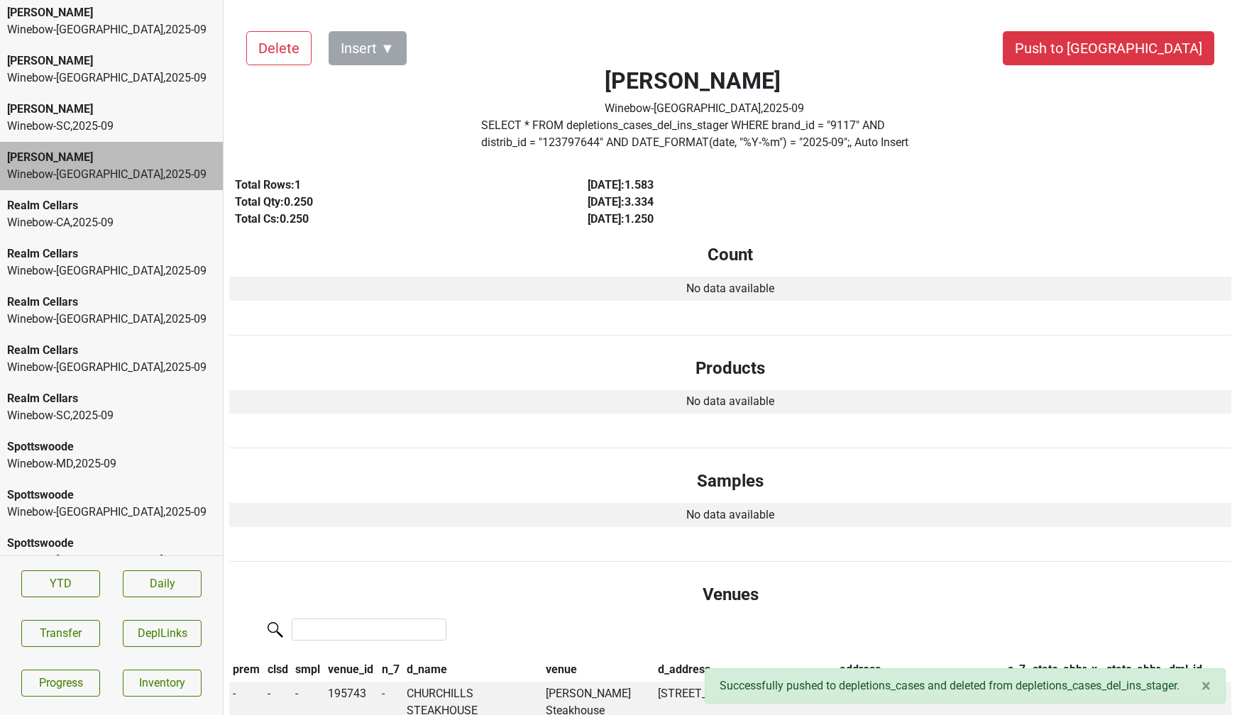
click at [94, 127] on div "Winebow-SC , 2025 - 09" at bounding box center [111, 126] width 209 height 17
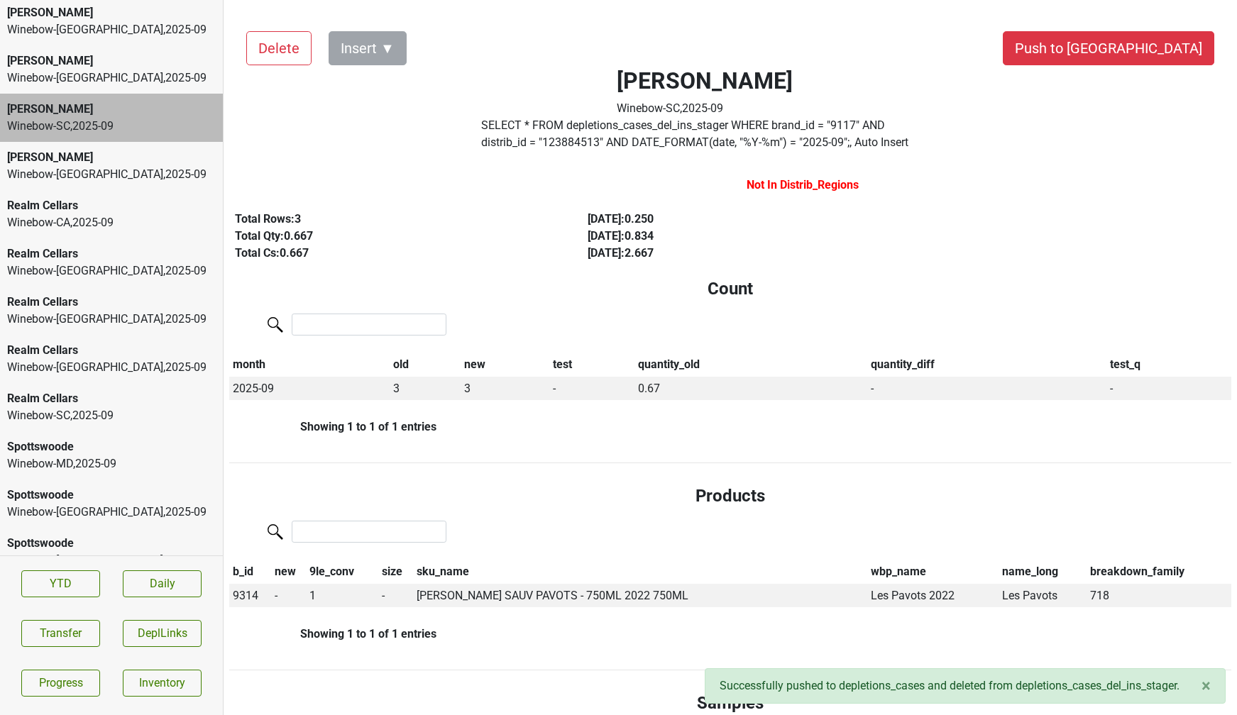
click at [81, 76] on div "Winebow-[GEOGRAPHIC_DATA] , 2025 - 09" at bounding box center [111, 78] width 209 height 17
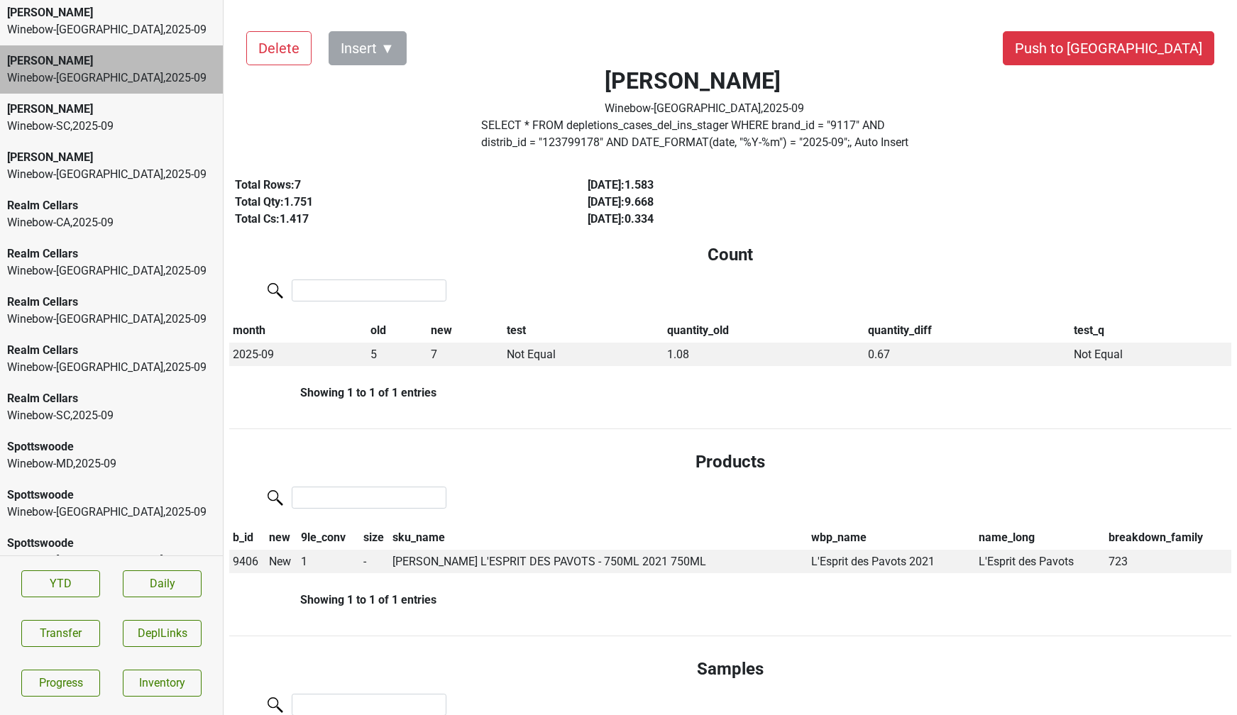
click at [76, 42] on div "[PERSON_NAME] Winebow-[GEOGRAPHIC_DATA] , 2025 - 09" at bounding box center [111, 21] width 223 height 48
